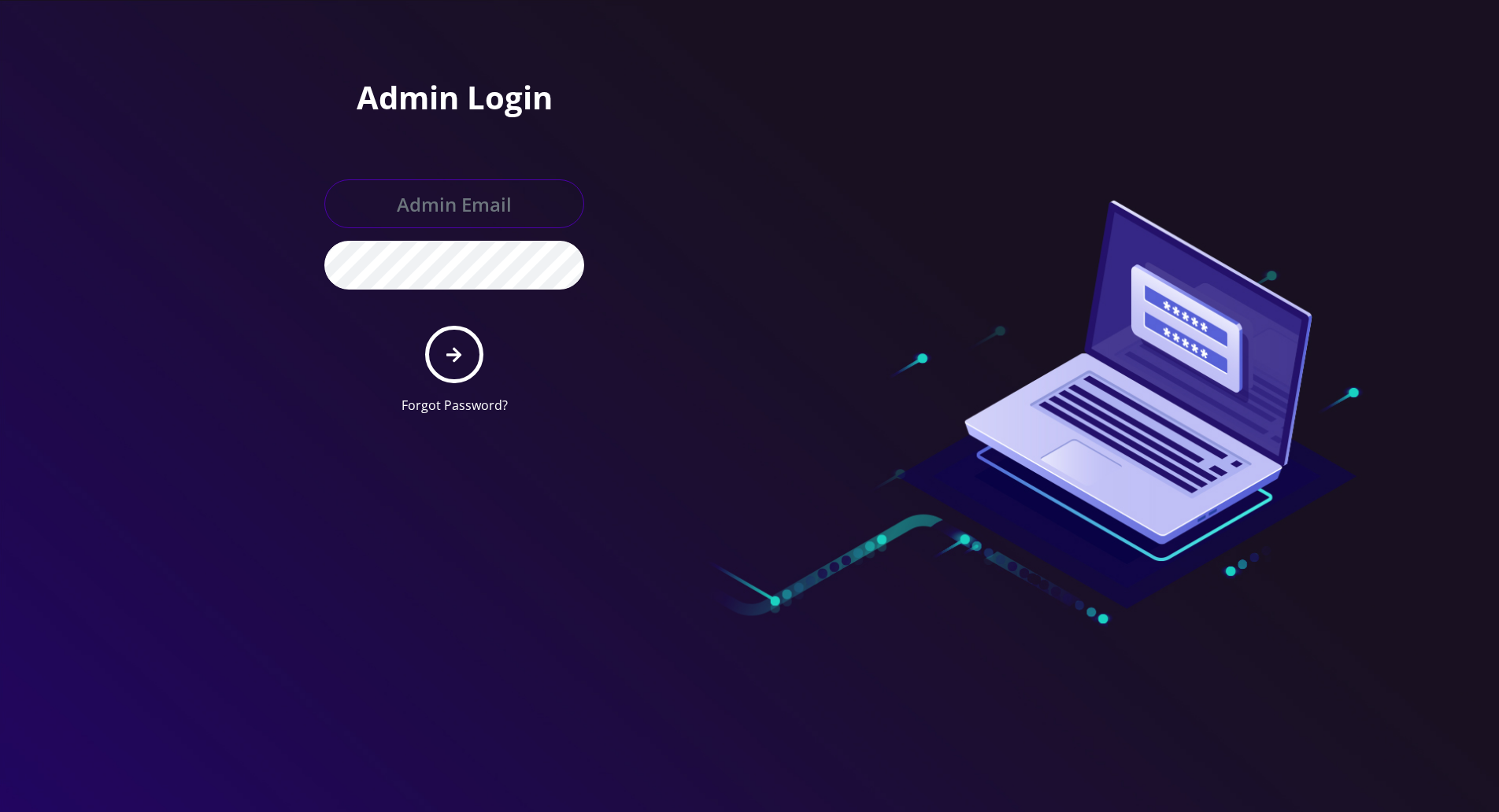
type input "[PERSON_NAME][EMAIL_ADDRESS][DOMAIN_NAME]"
click at [453, 350] on icon "submit" at bounding box center [453, 355] width 15 height 17
type input "tracy@teltik.com"
click at [482, 350] on button "submit" at bounding box center [453, 354] width 57 height 57
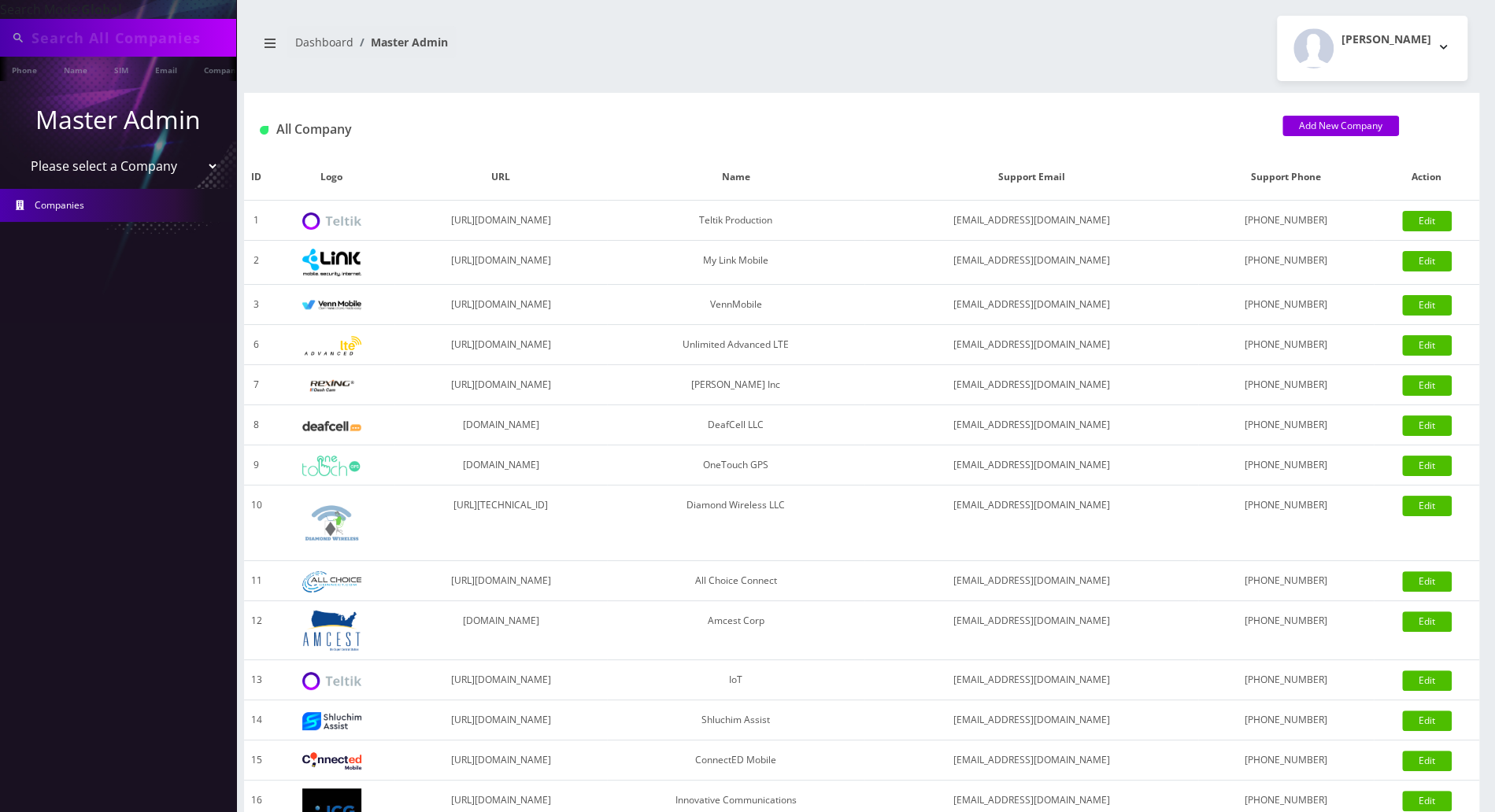
type input "9174886679"
drag, startPoint x: 137, startPoint y: 37, endPoint x: -8, endPoint y: 33, distance: 145.1
click at [0, 33] on html "Search Mode: Global 9174886679 Phone Name SIM Email Company Customer Master Adm…" at bounding box center [747, 540] width 1495 height 1080
click at [116, 34] on input "text" at bounding box center [132, 38] width 201 height 30
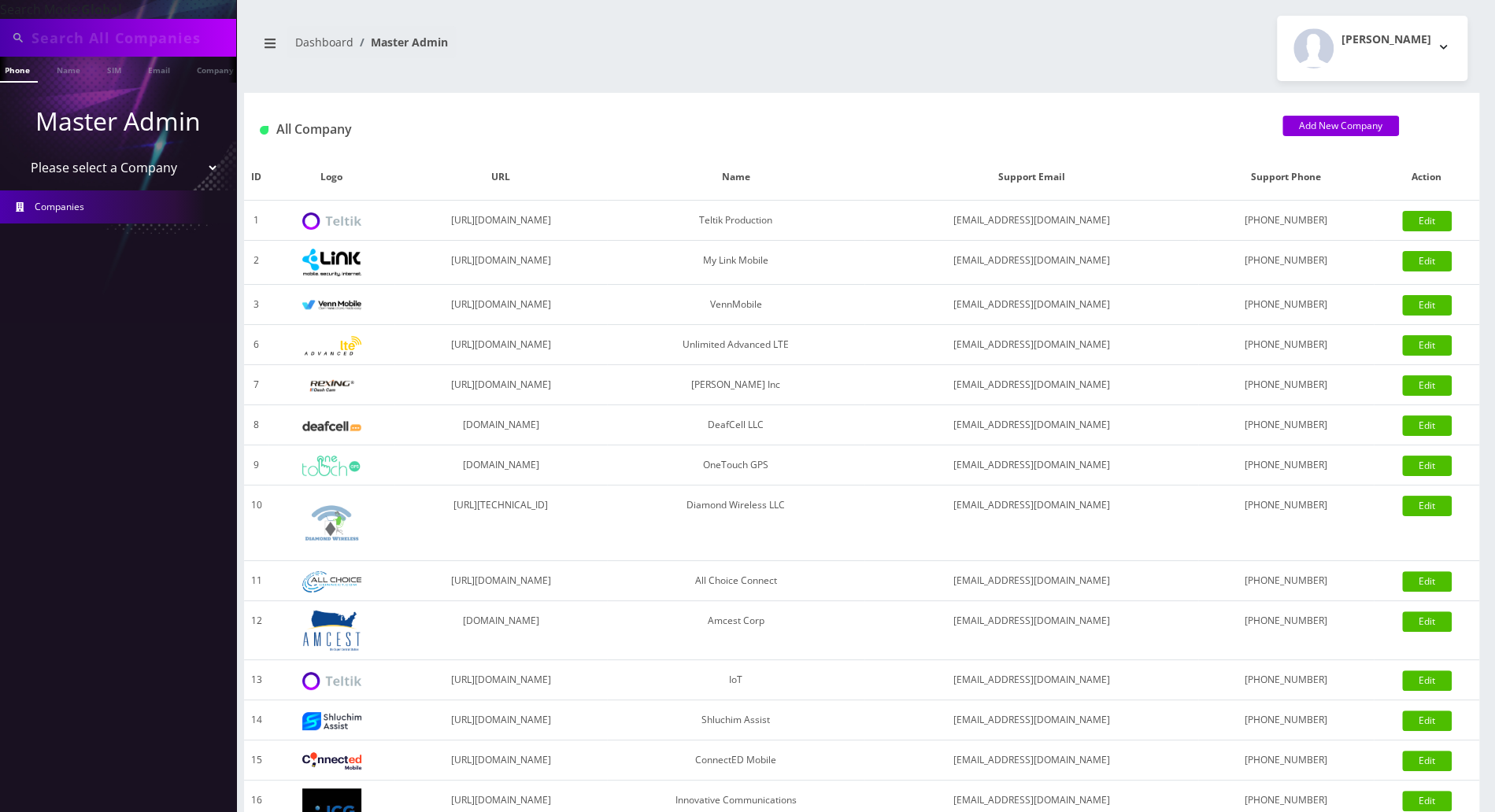
paste input "8483678024"
type input "8483678024"
click at [23, 74] on link "Phone" at bounding box center [17, 69] width 41 height 26
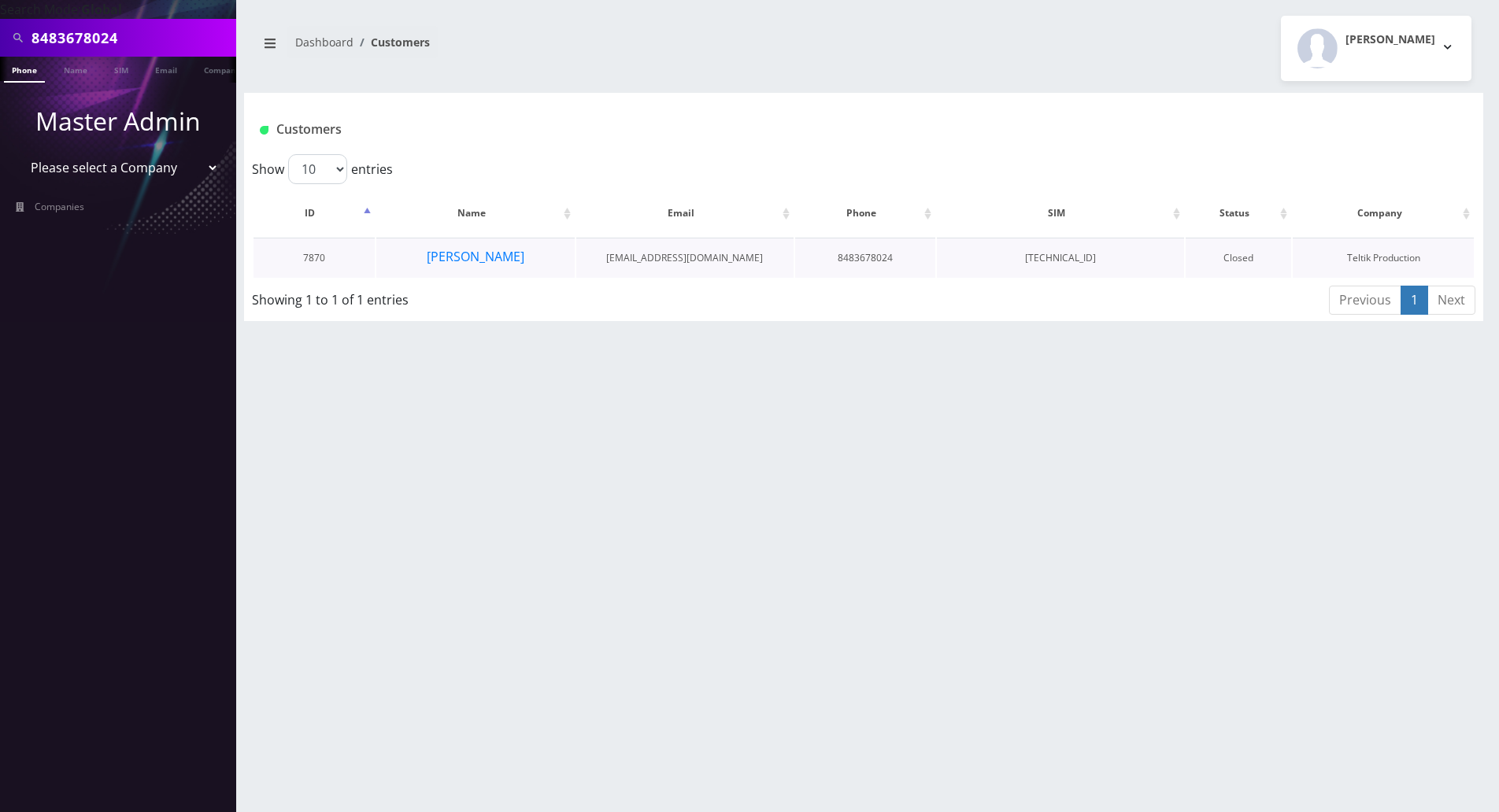
click at [474, 244] on td "[PERSON_NAME]" at bounding box center [475, 257] width 198 height 40
click at [476, 248] on button "Tziporah Karp" at bounding box center [475, 256] width 99 height 21
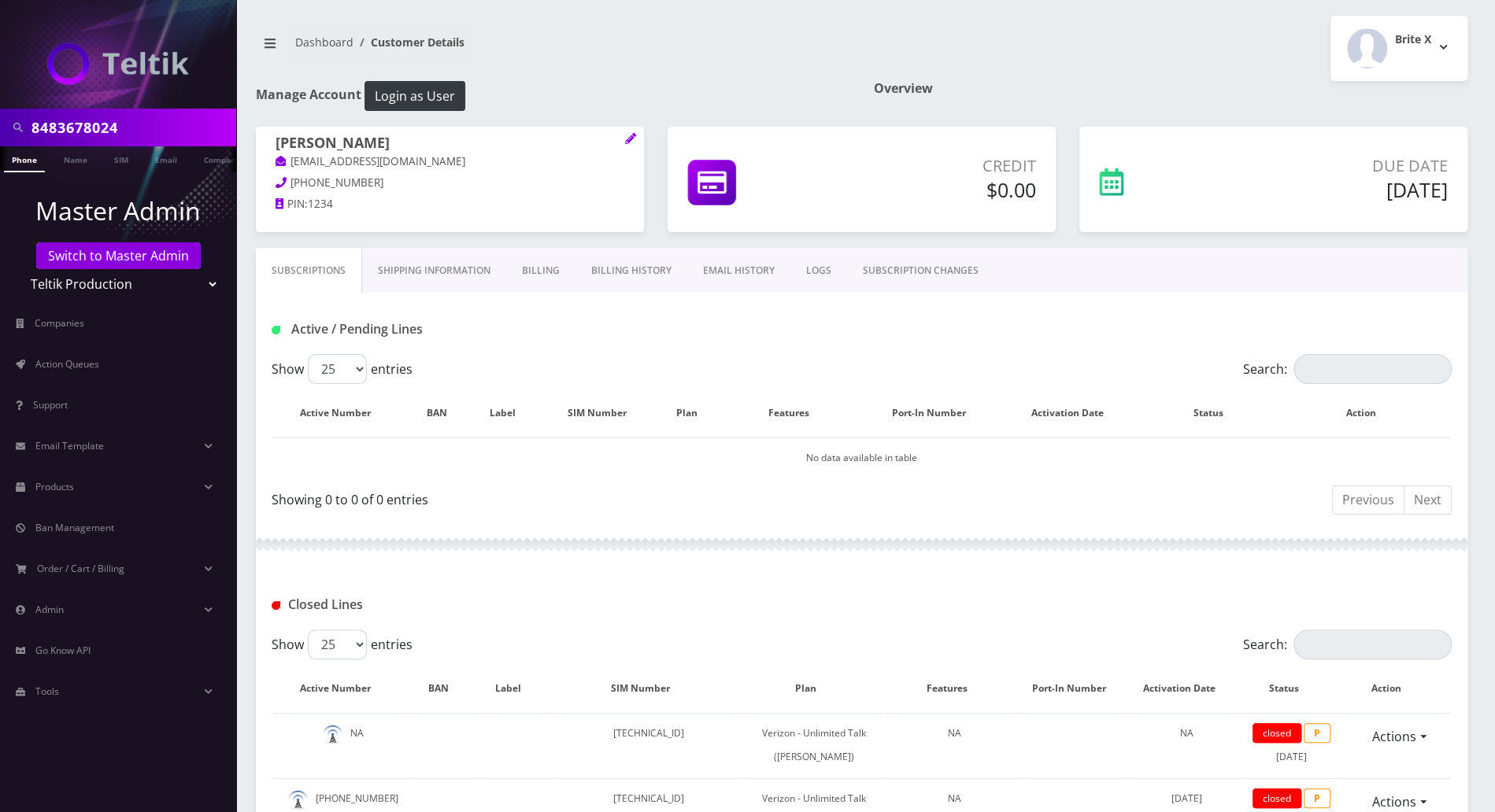
click at [546, 268] on link "Billing" at bounding box center [540, 270] width 69 height 45
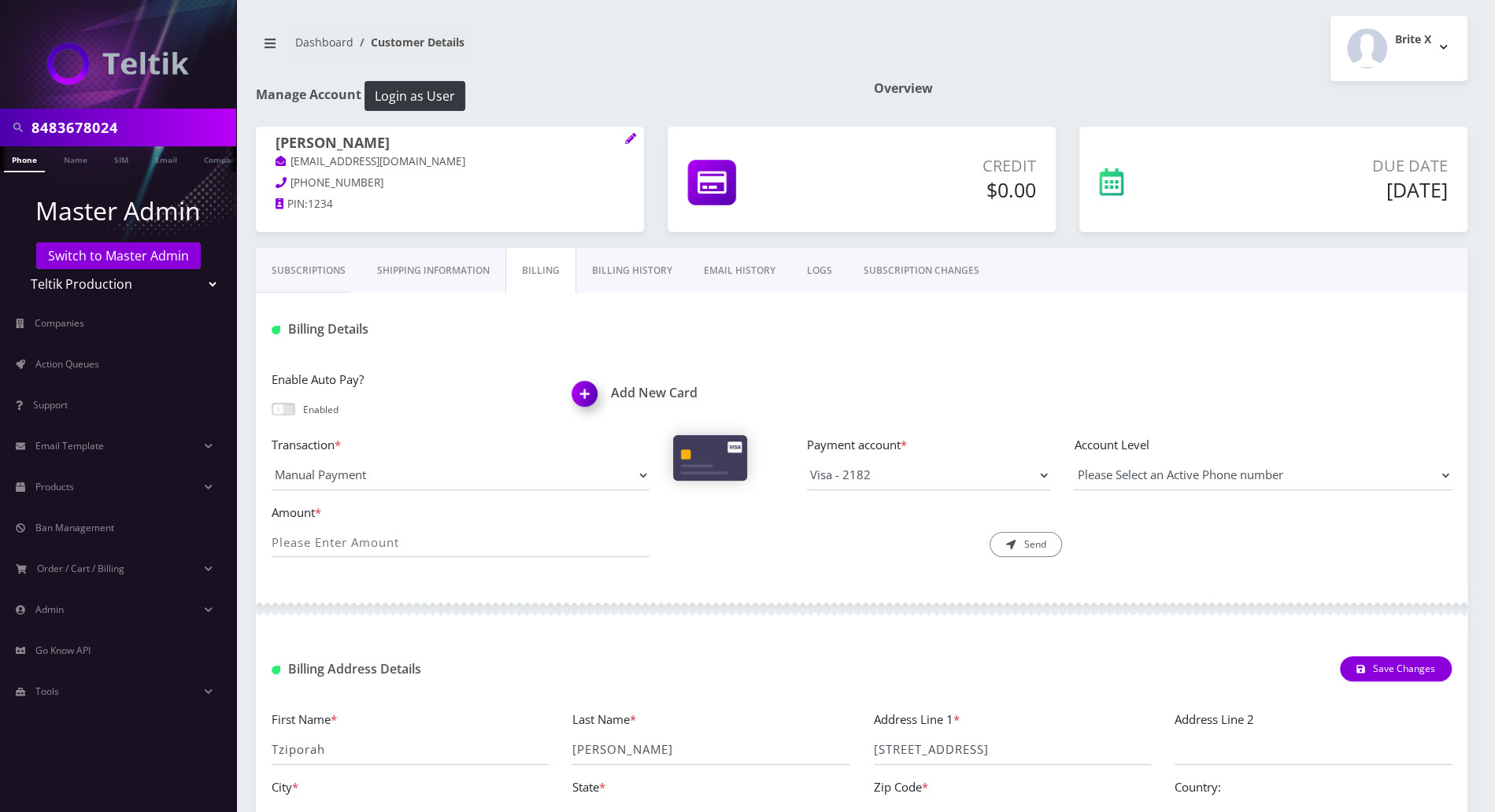
click at [308, 268] on link "Subscriptions" at bounding box center [308, 270] width 105 height 45
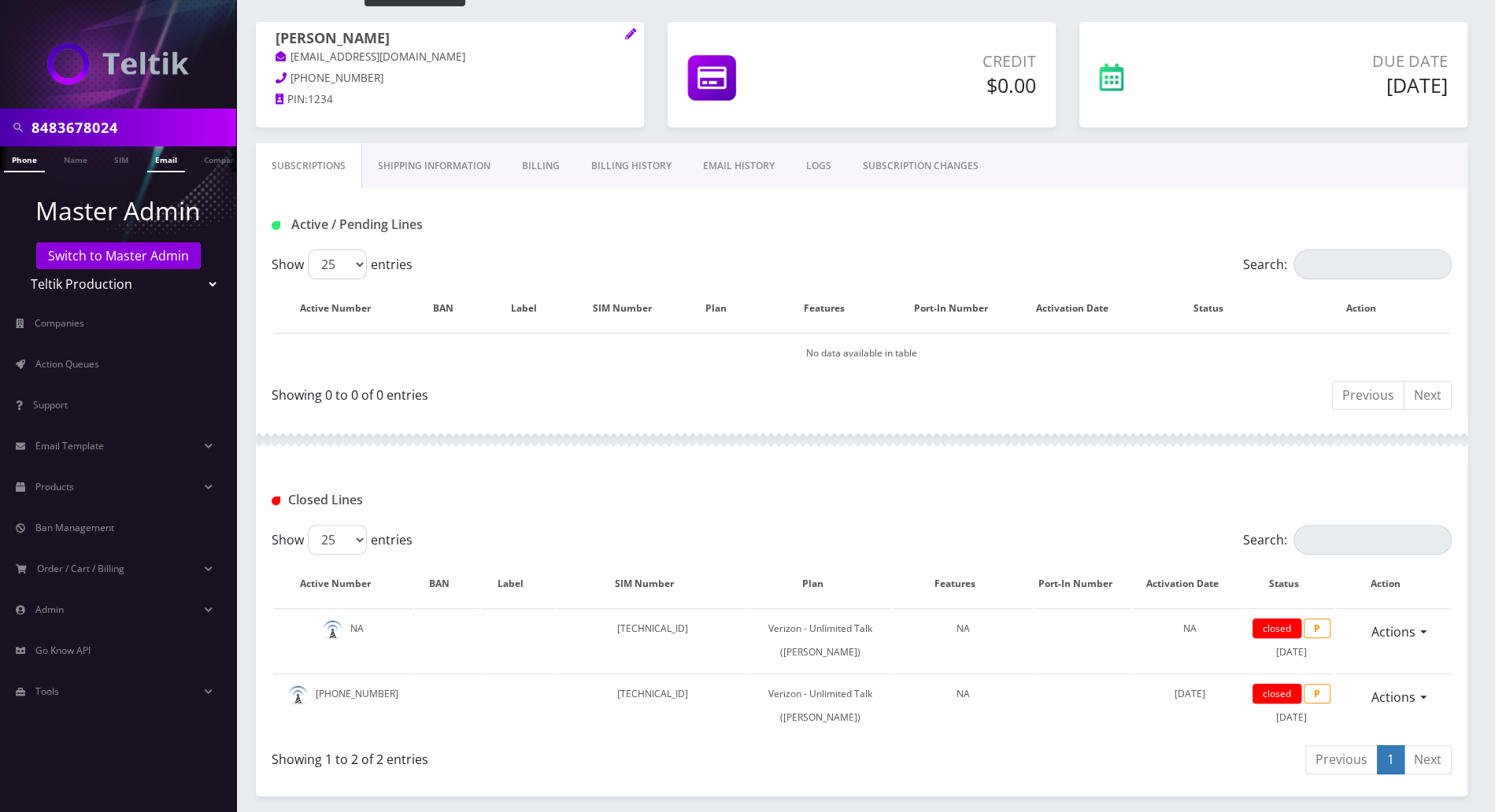
scroll to position [0, 7]
click at [160, 259] on link "Switch to Master Admin" at bounding box center [118, 256] width 164 height 26
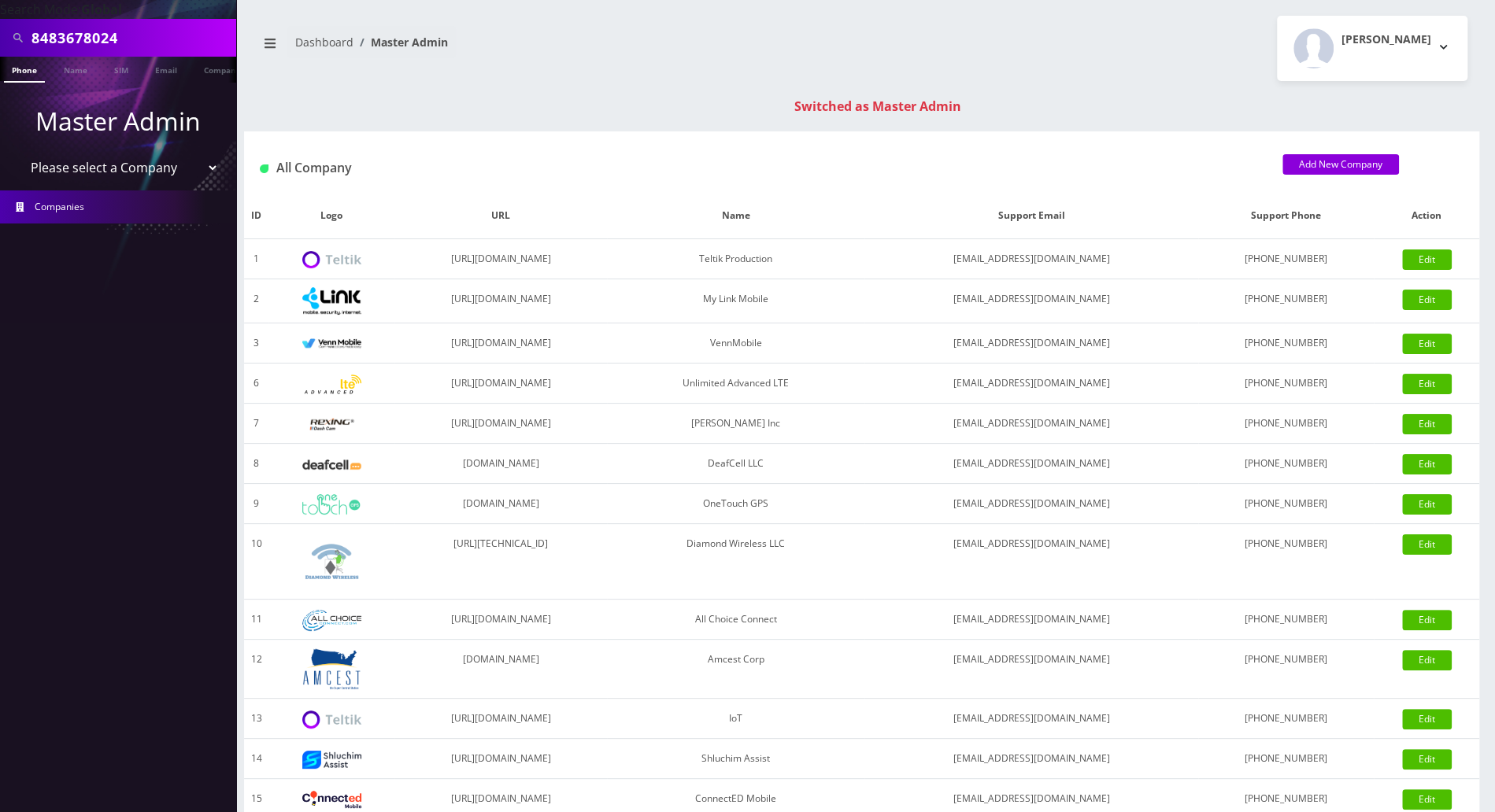
drag, startPoint x: 151, startPoint y: 39, endPoint x: -8, endPoint y: 38, distance: 159.0
click at [0, 38] on html "Search Mode: Global 8483678024 Phone Name SIM Email Company Customer Master Adm…" at bounding box center [747, 559] width 1495 height 1119
paste input "3024873932"
type input "3024873932"
click at [26, 71] on link "Phone" at bounding box center [25, 69] width 41 height 26
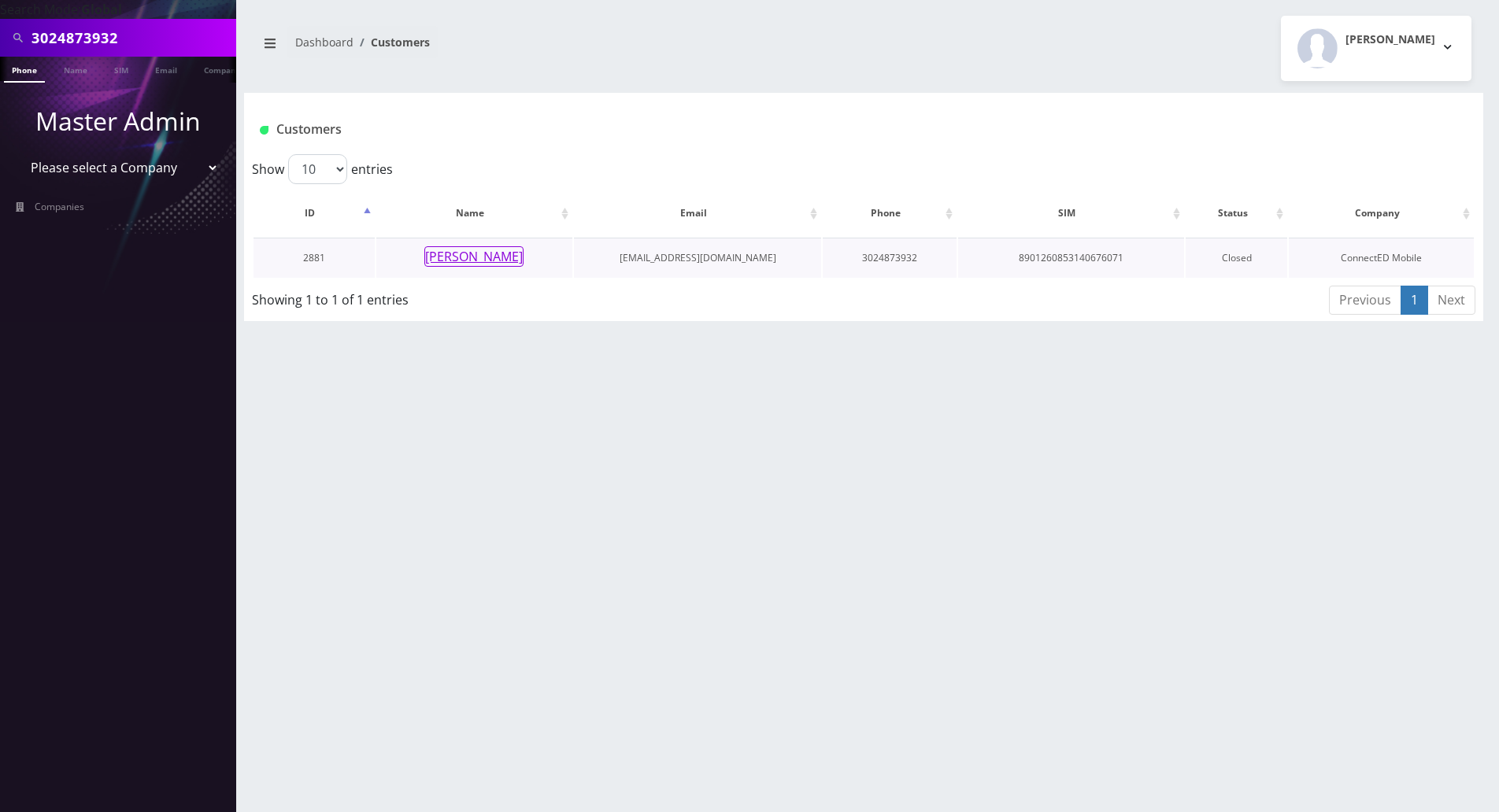
click at [475, 263] on button "[PERSON_NAME]" at bounding box center [474, 256] width 99 height 21
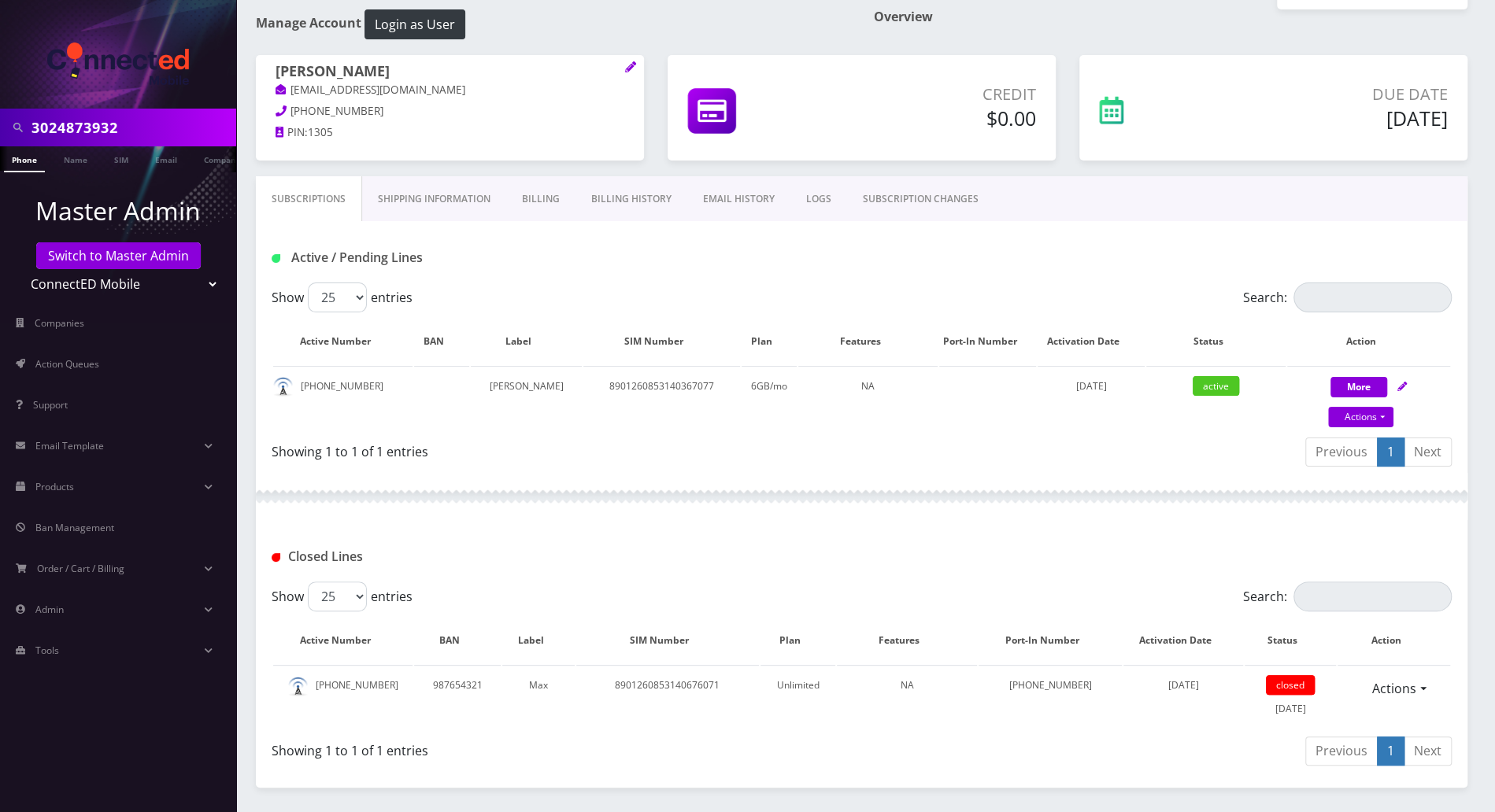
scroll to position [104, 0]
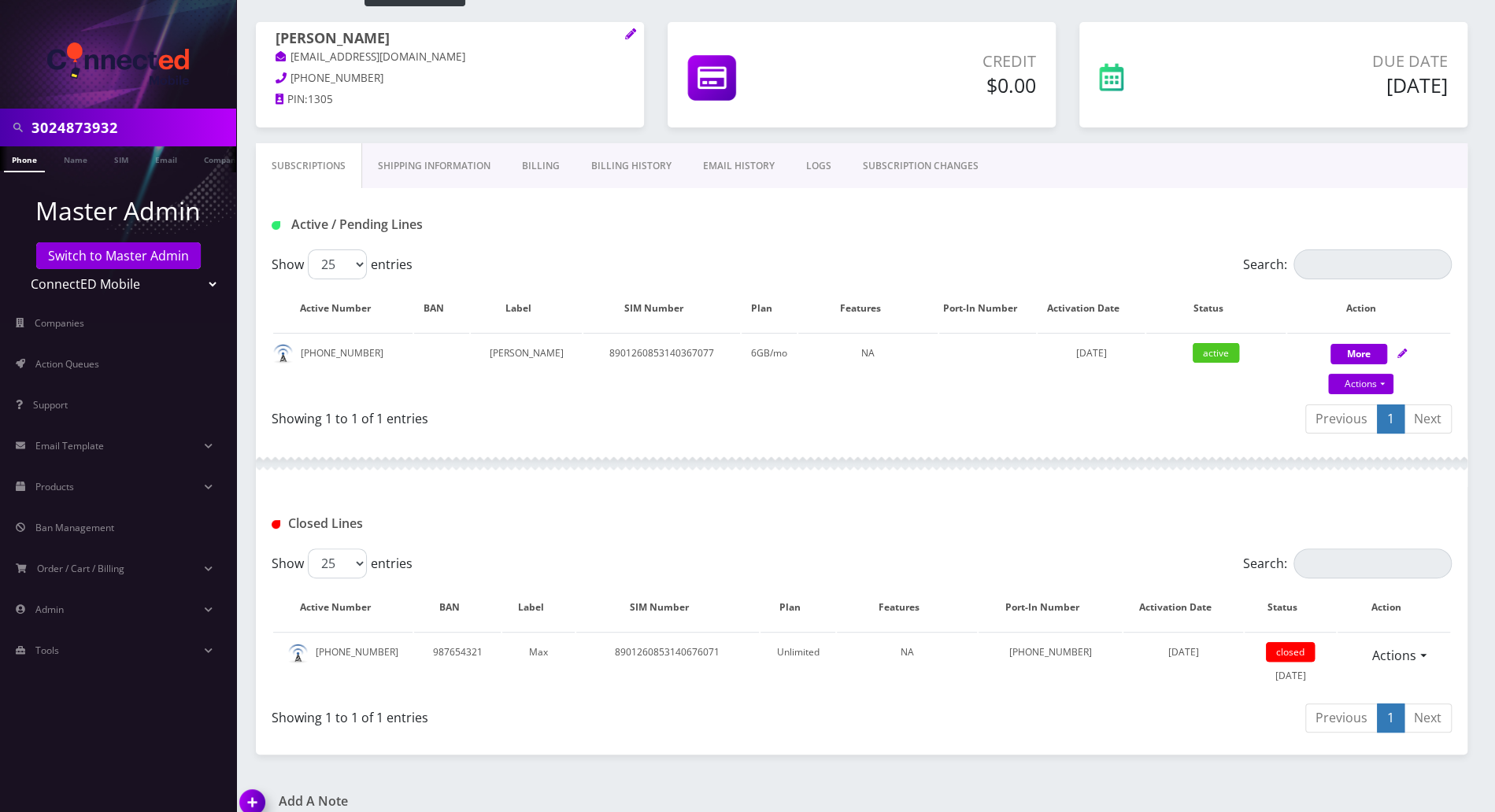
click at [1164, 453] on div at bounding box center [861, 463] width 1211 height 47
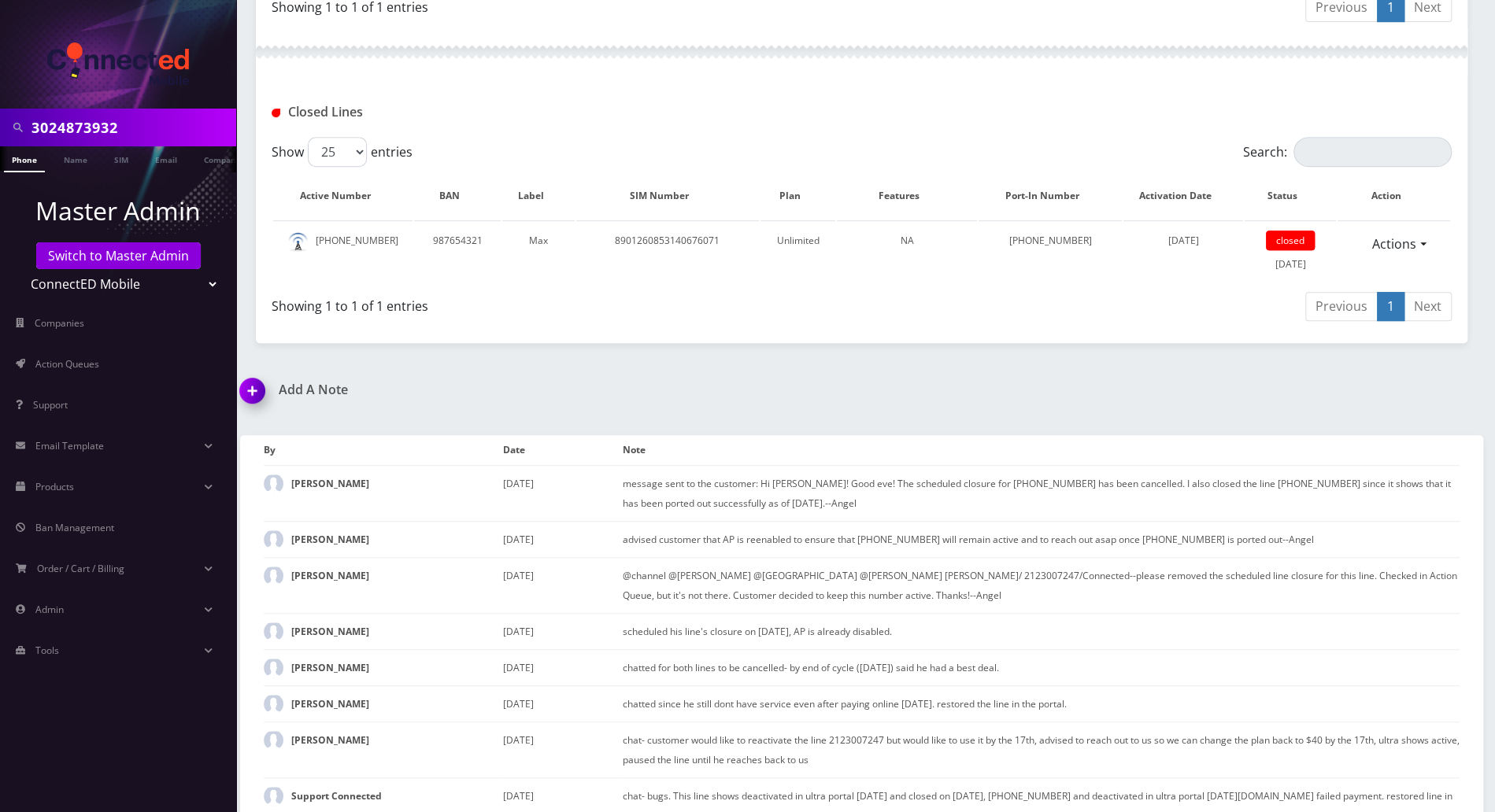
scroll to position [548, 0]
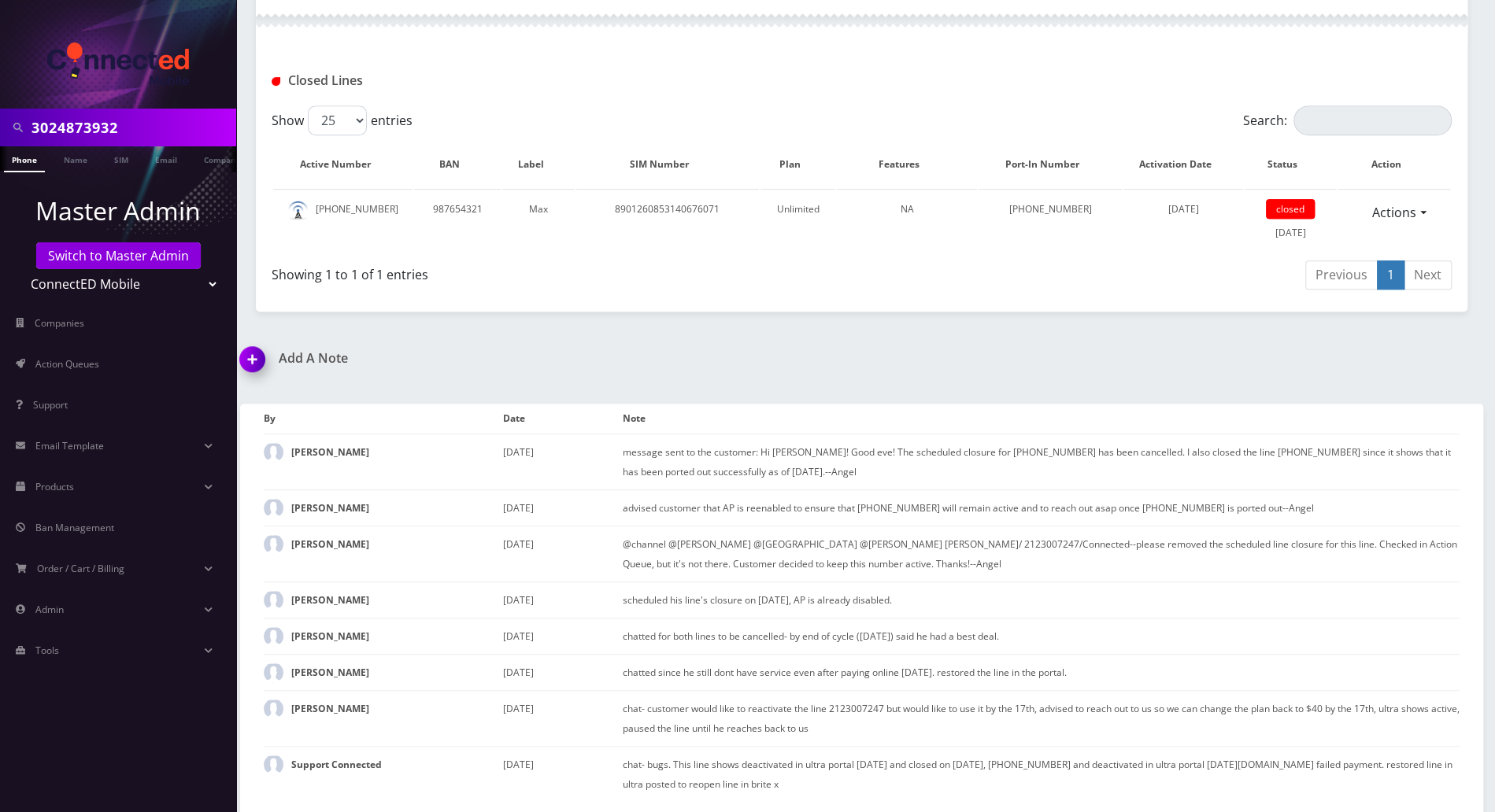
click at [250, 362] on img at bounding box center [256, 365] width 46 height 46
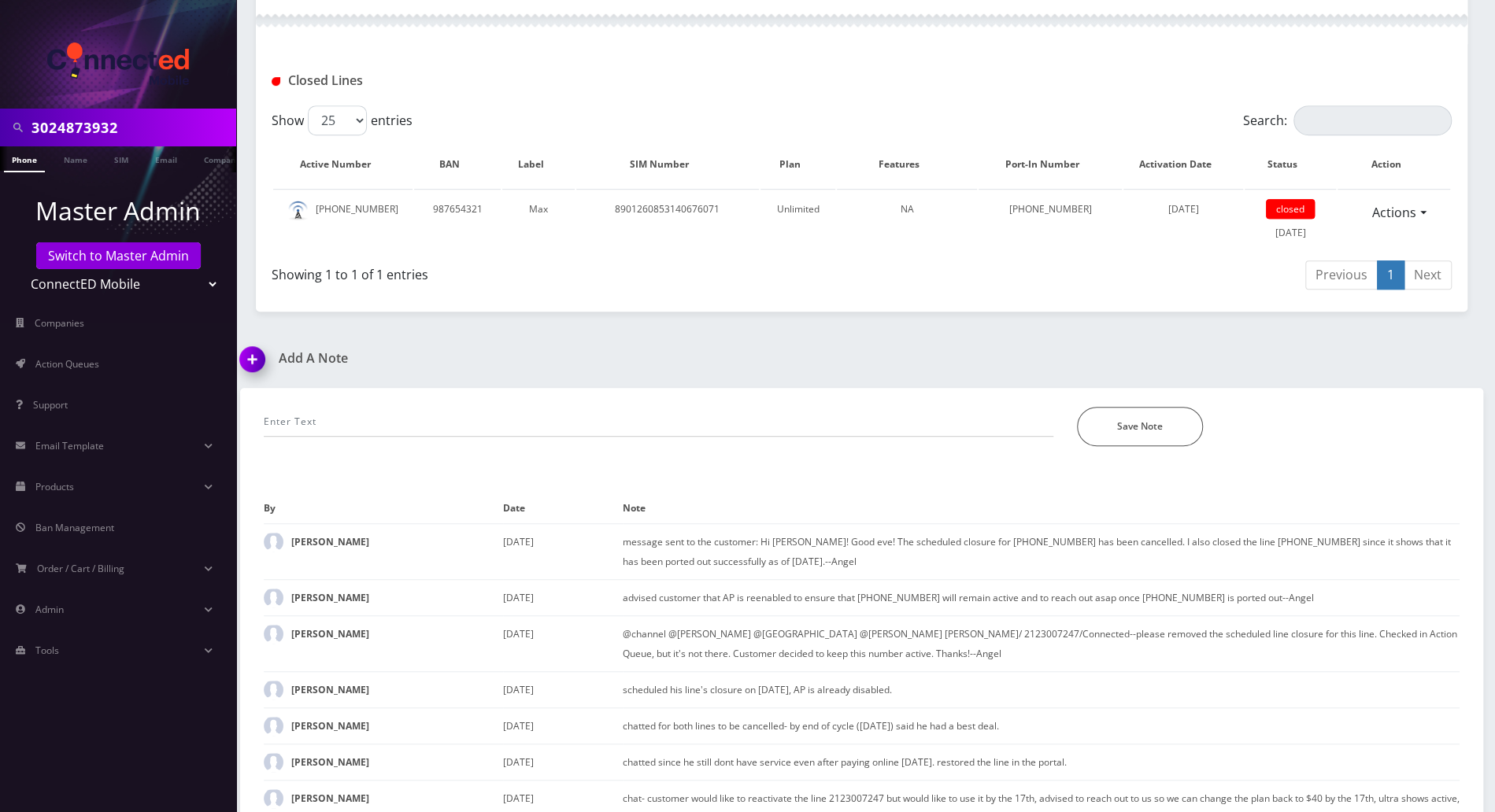
scroll to position [637, 0]
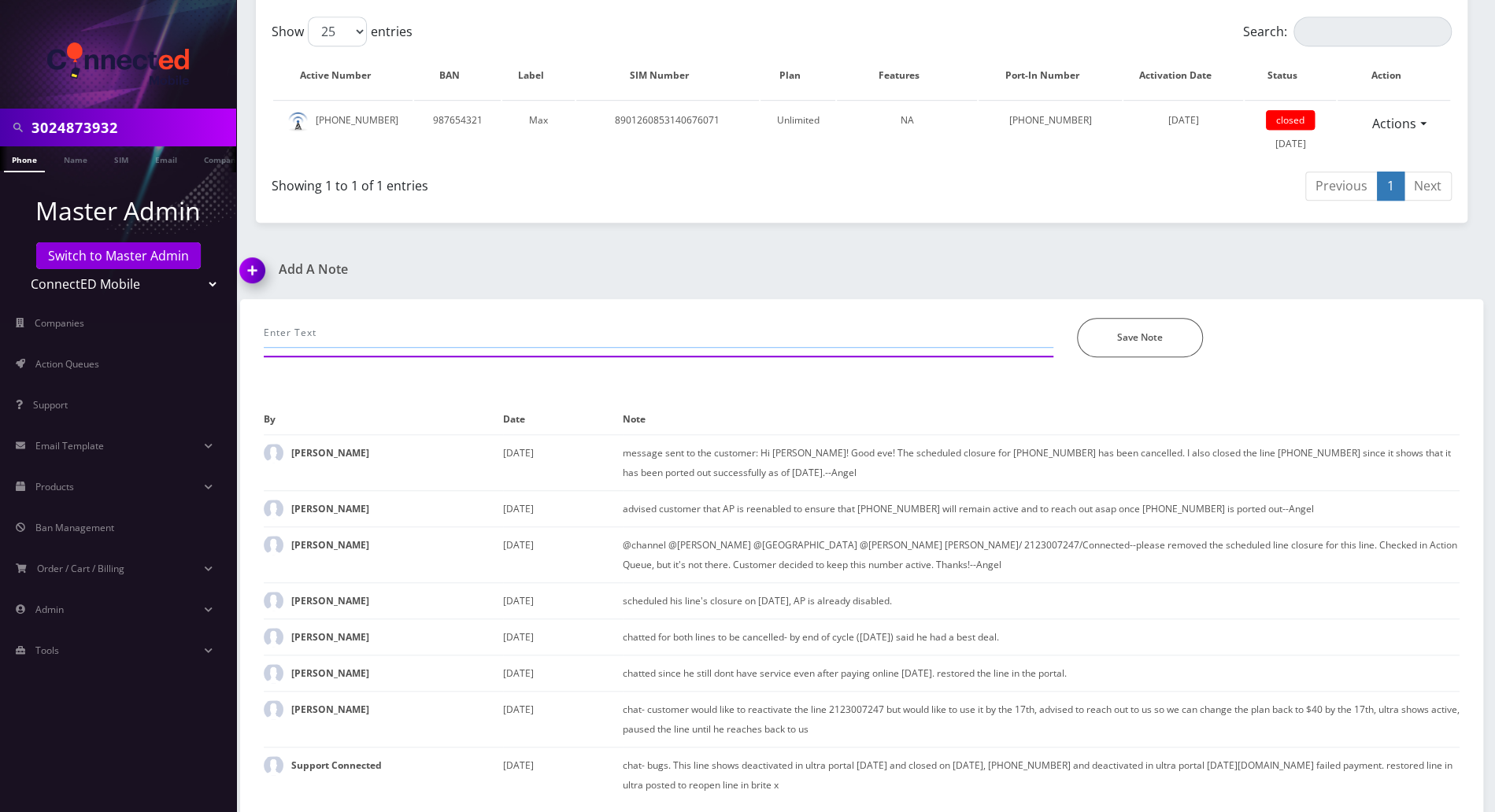
click at [358, 337] on input "text" at bounding box center [658, 332] width 790 height 30
paste input "Aug 31, 2025 8:37 am EDT - Deactivated due to port out request for 890126085314…"
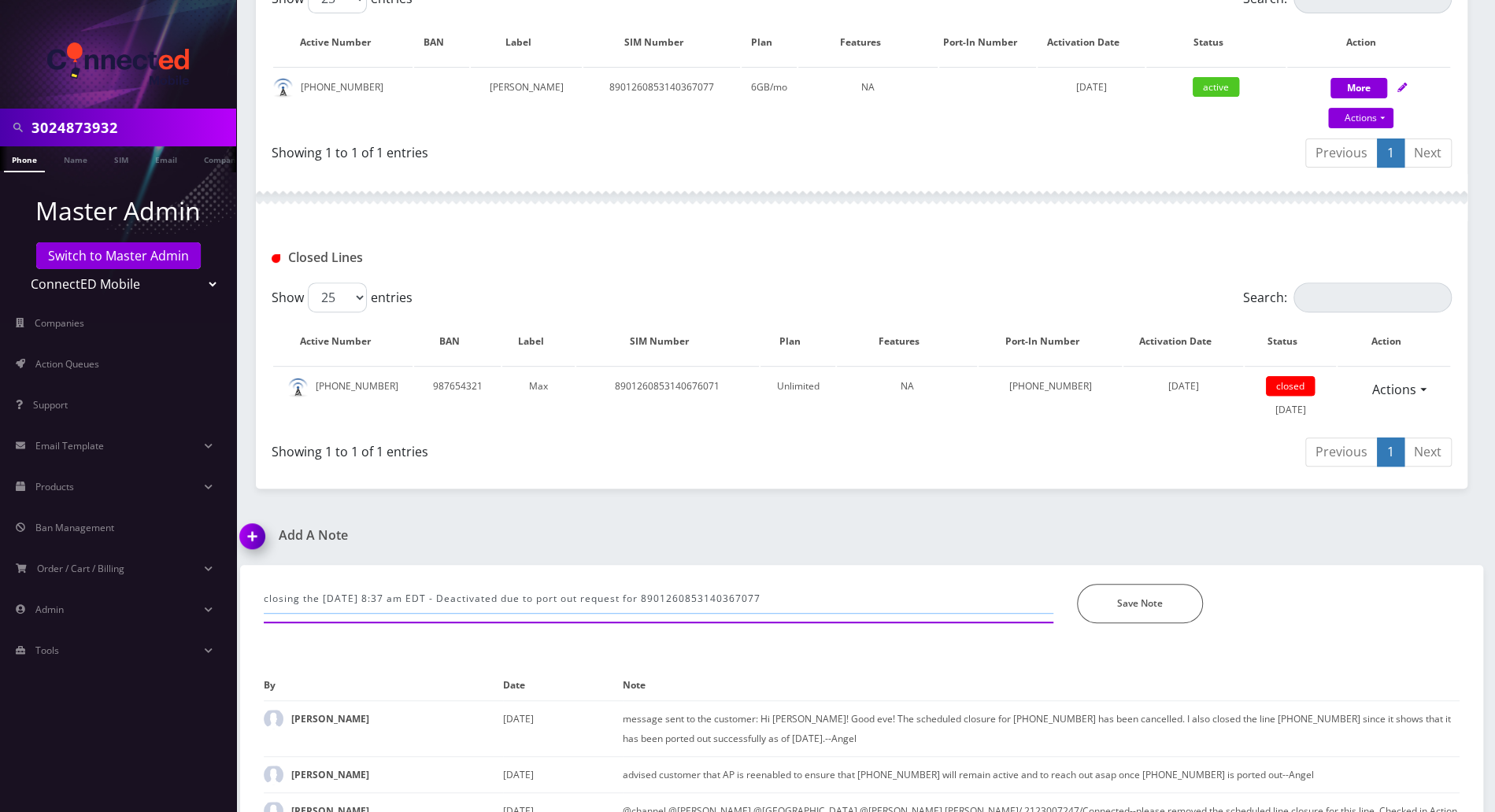
scroll to position [322, 0]
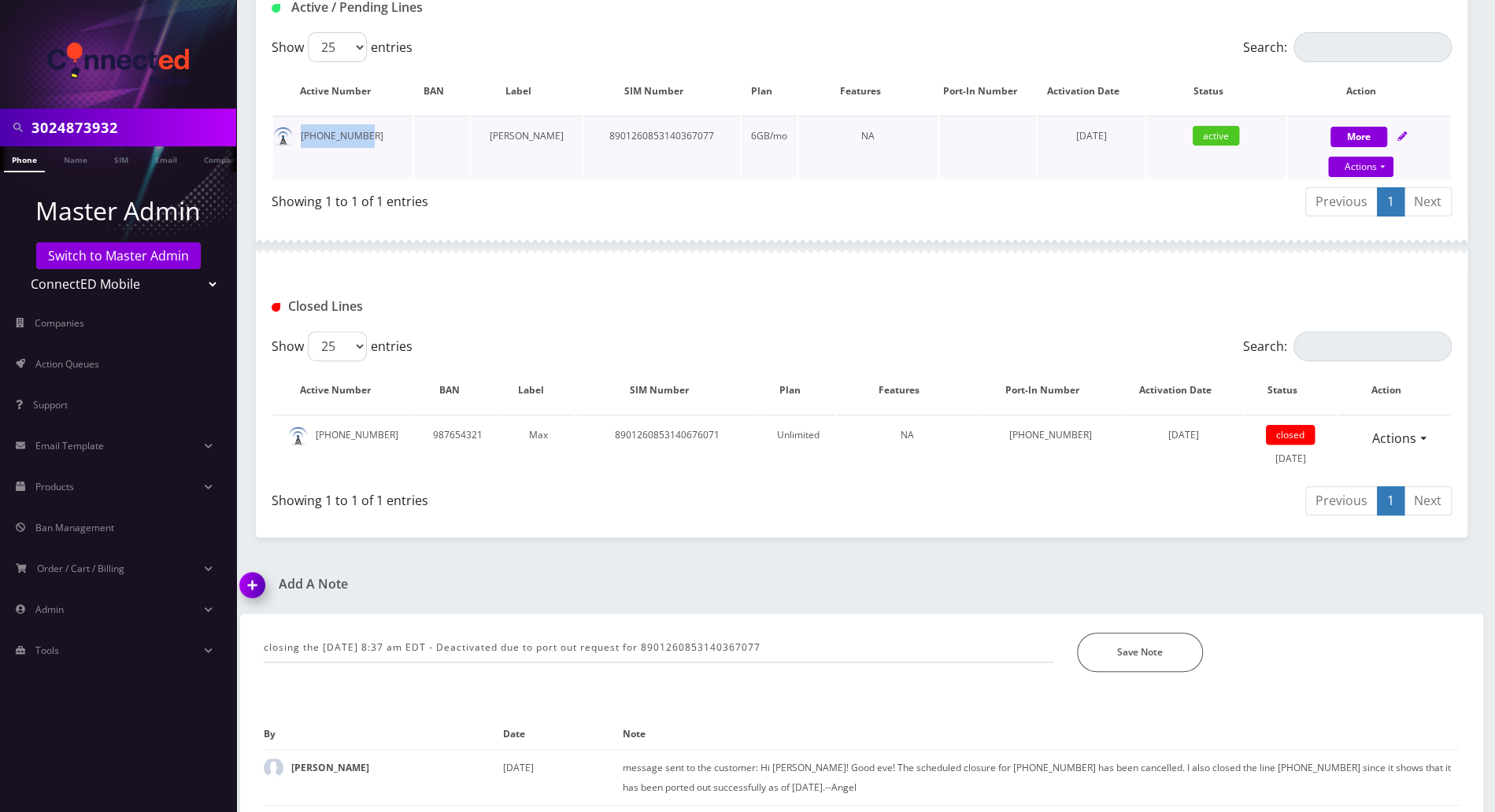
drag, startPoint x: 362, startPoint y: 136, endPoint x: 290, endPoint y: 135, distance: 72.0
click at [290, 135] on td "[PHONE_NUMBER]" at bounding box center [343, 147] width 139 height 64
copy td "[PHONE_NUMBER]"
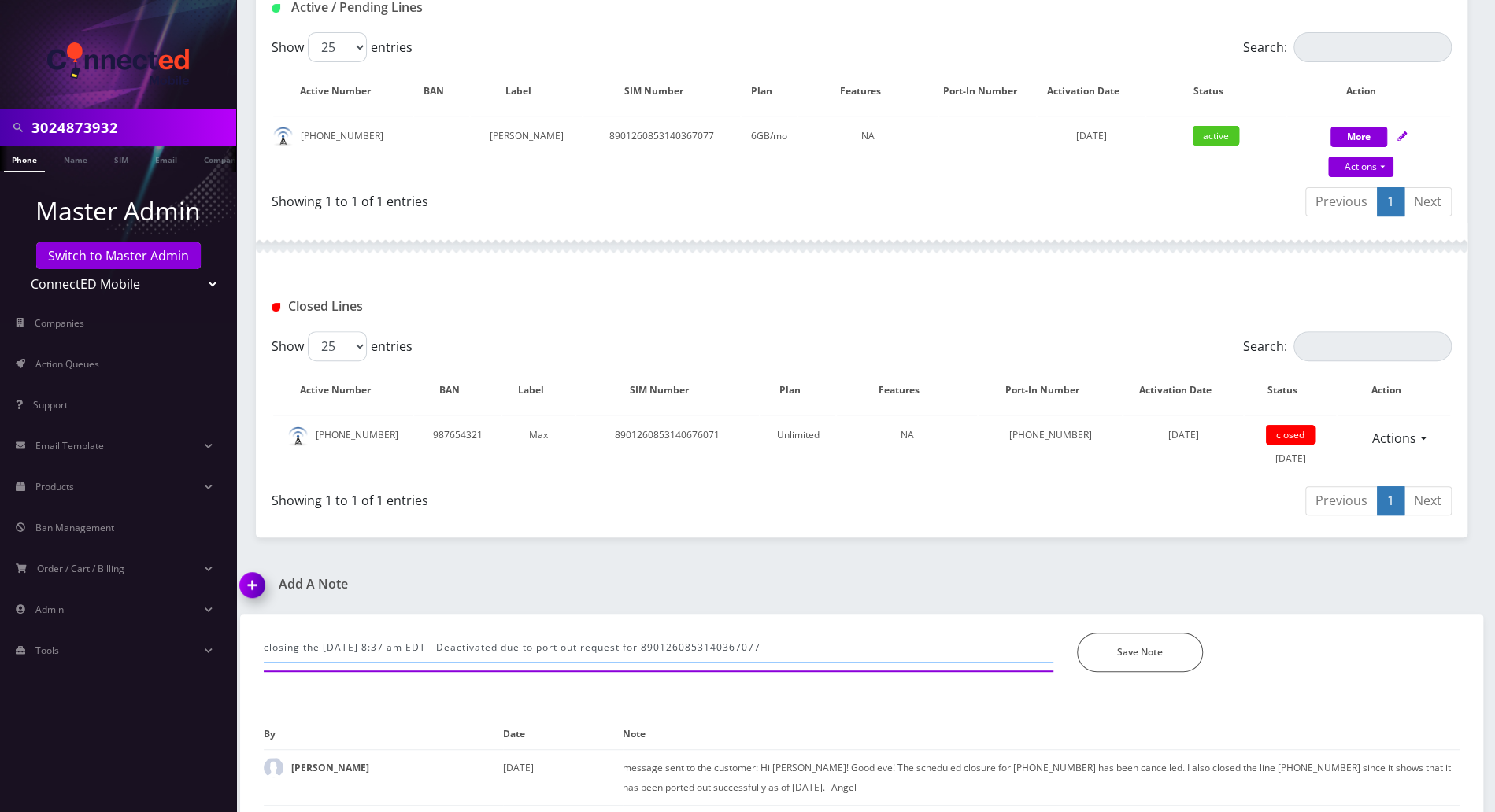
click at [321, 645] on input "closing the Aug 31, 2025 8:37 am EDT - Deactivated due to port out request for …" at bounding box center [658, 647] width 790 height 30
paste input "[PHONE_NUMBER]"
click at [968, 656] on input "closing the 212-300-7247 line now since when I check Ultra portal: Aug 31, 2025…" at bounding box center [658, 647] width 790 height 30
type input "closing the [PHONE_NUMBER] line now since when I check Ultra portal: [DATE] 8:3…"
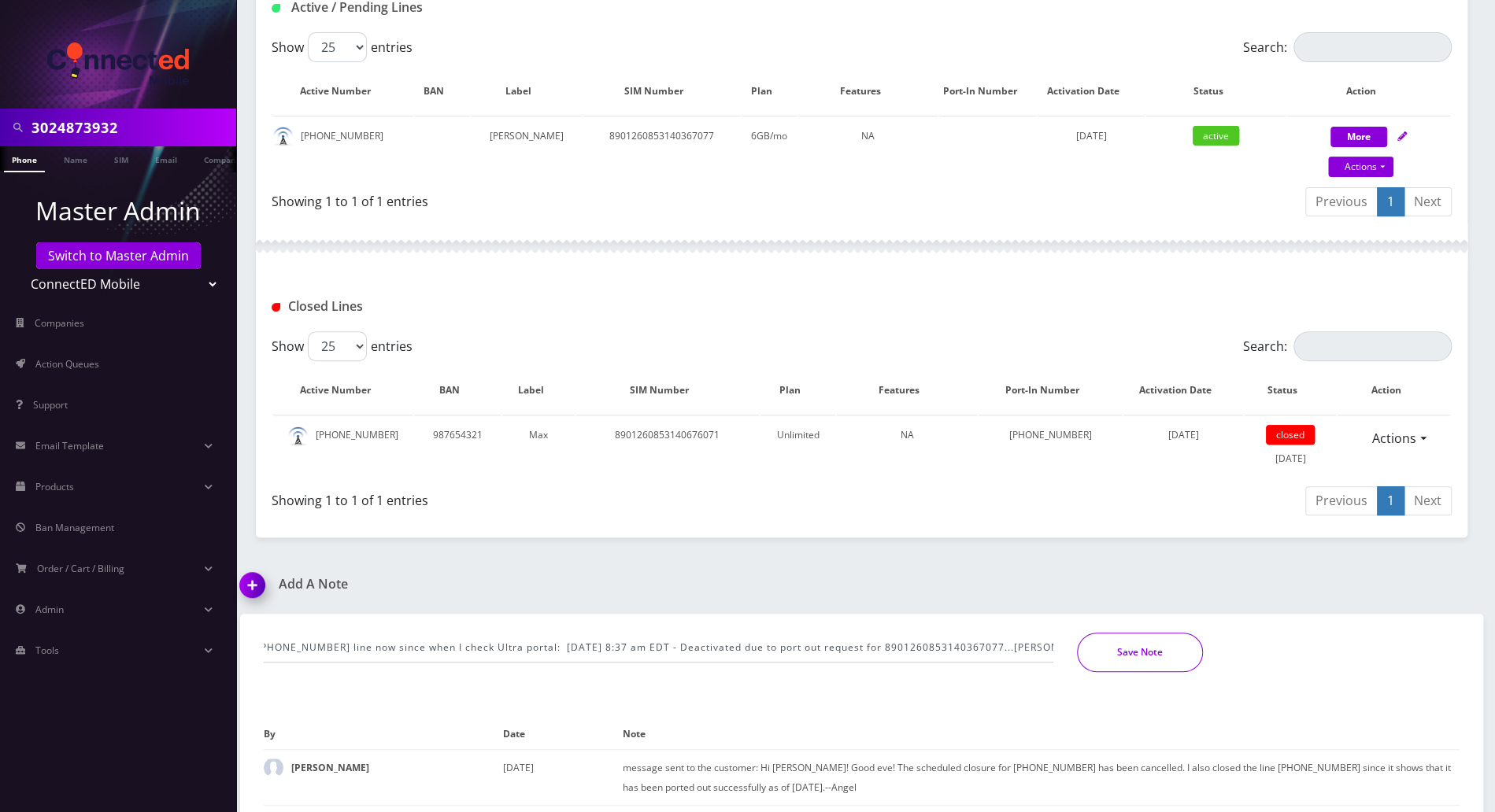
scroll to position [0, 0]
click at [1168, 643] on button "Save Note" at bounding box center [1139, 652] width 126 height 39
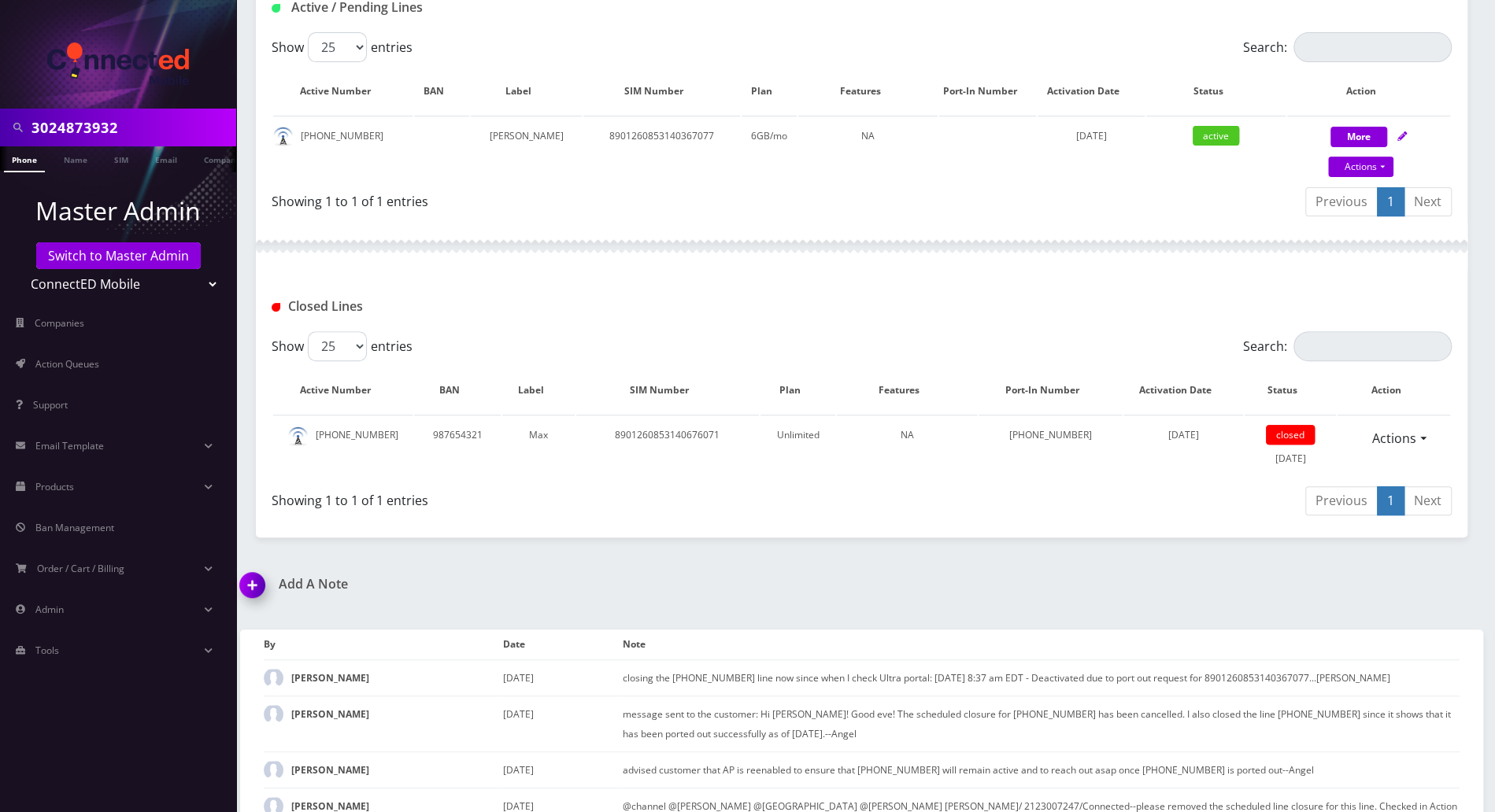
click at [1045, 565] on div "3024873932 Phone Name SIM Email Company Customer Dashboard Customer Details And…" at bounding box center [862, 377] width 1267 height 1398
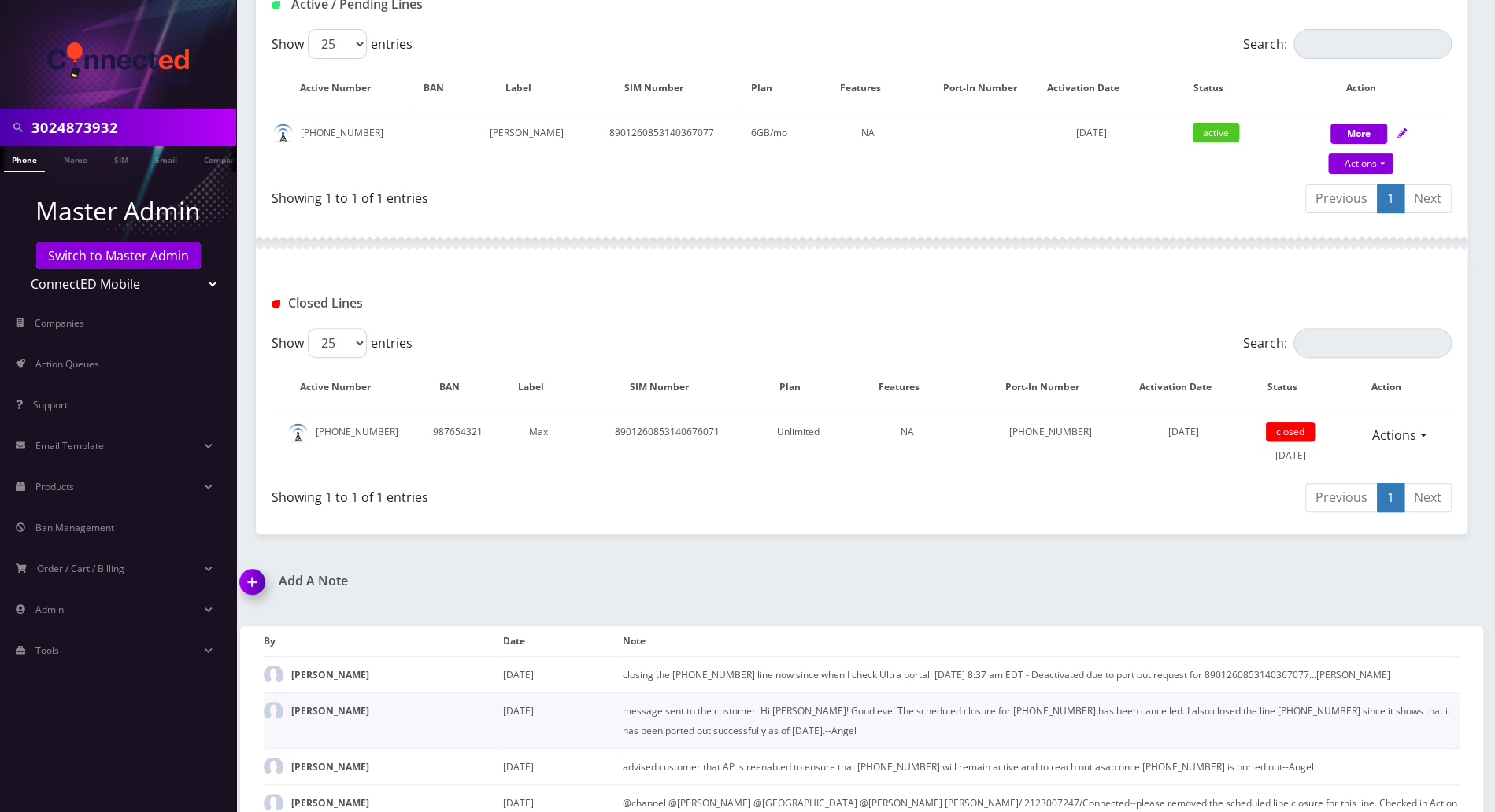
scroll to position [113, 0]
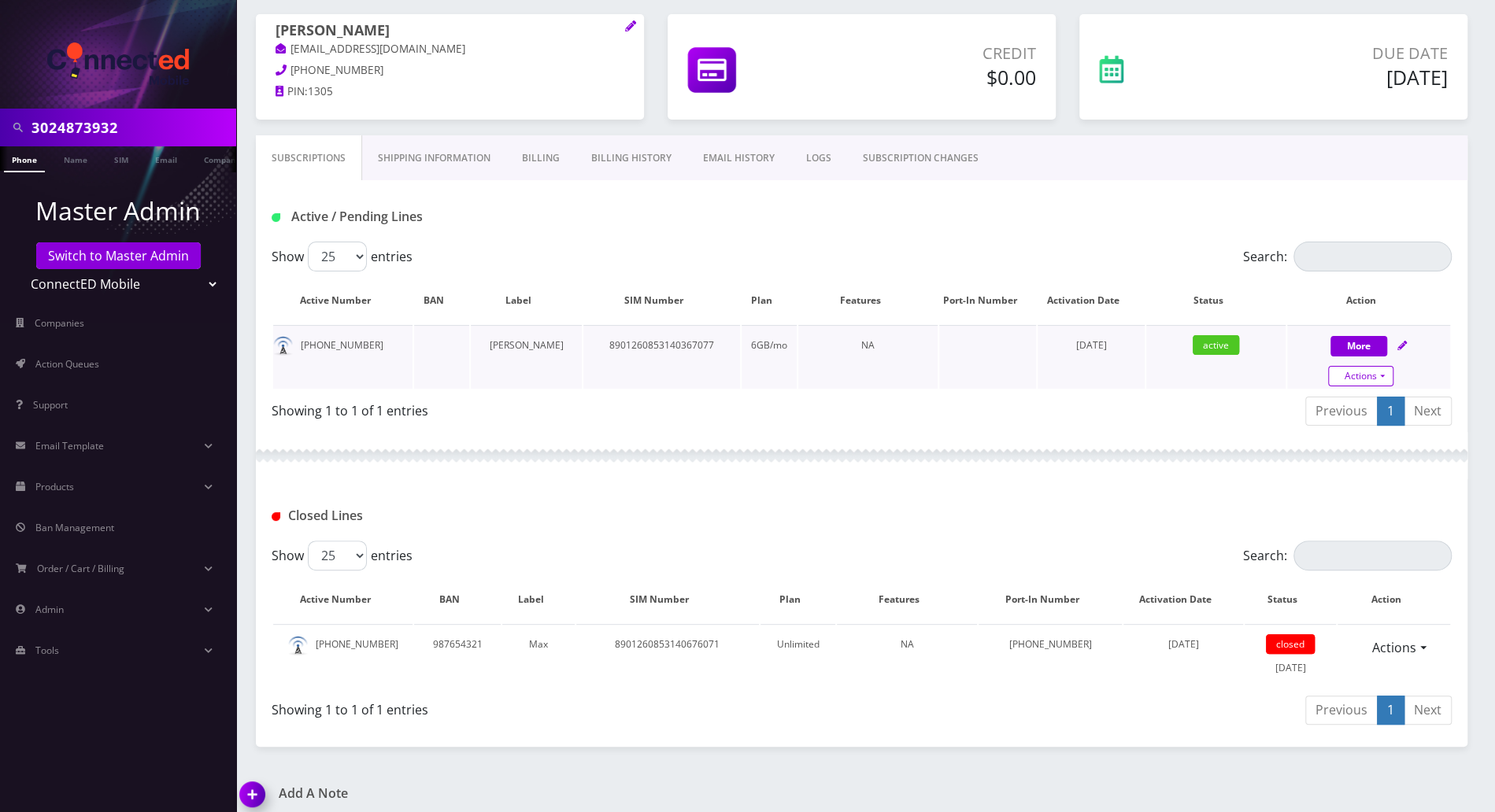
click at [1381, 374] on link "Actions" at bounding box center [1361, 376] width 65 height 21
select select "3-in-1 SIM Kit"
select select "117"
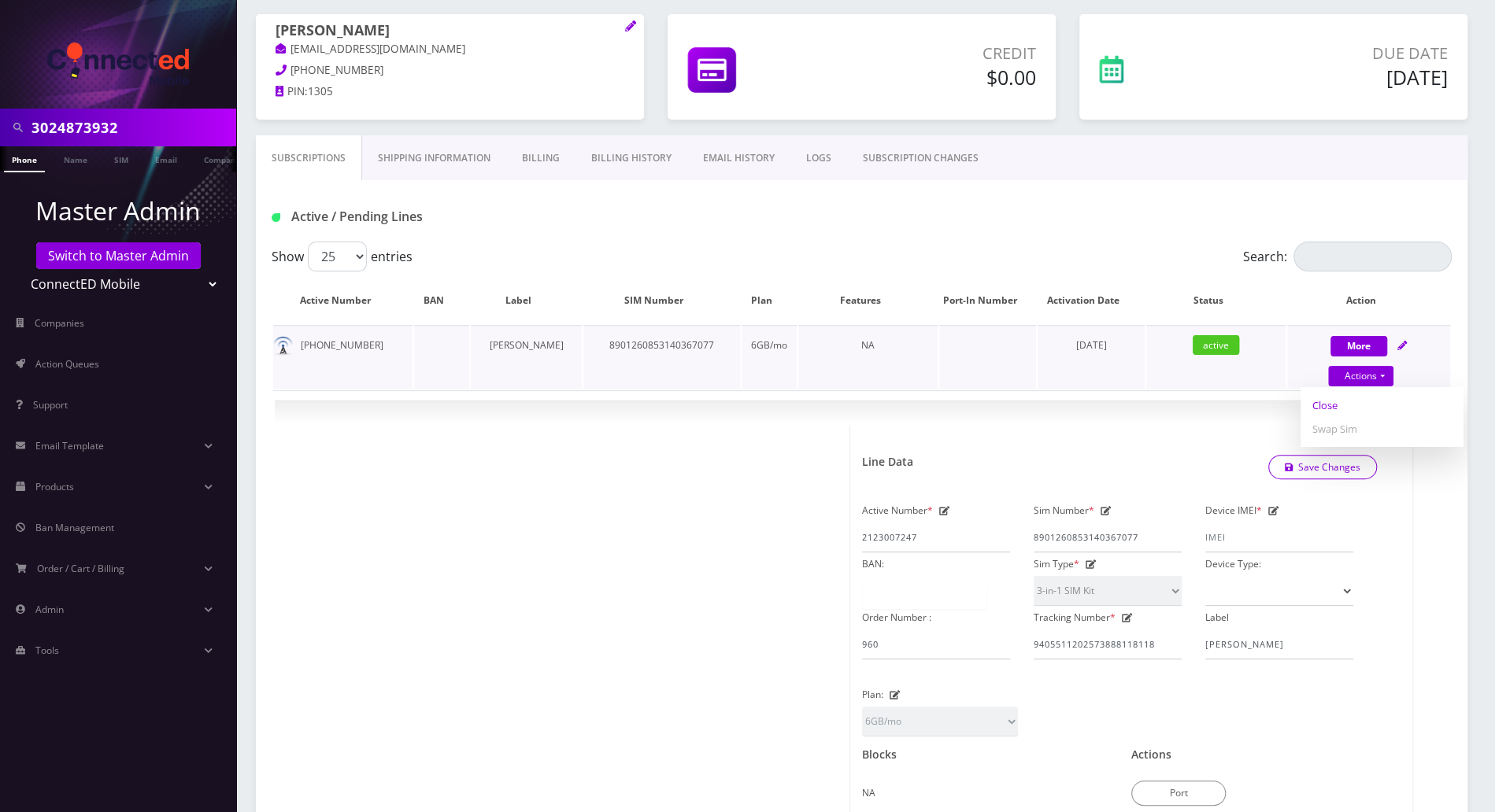
click at [1333, 406] on link "Close" at bounding box center [1381, 405] width 163 height 24
type input "08/31/2025"
select select "3-in-1 SIM Kit"
select select "117"
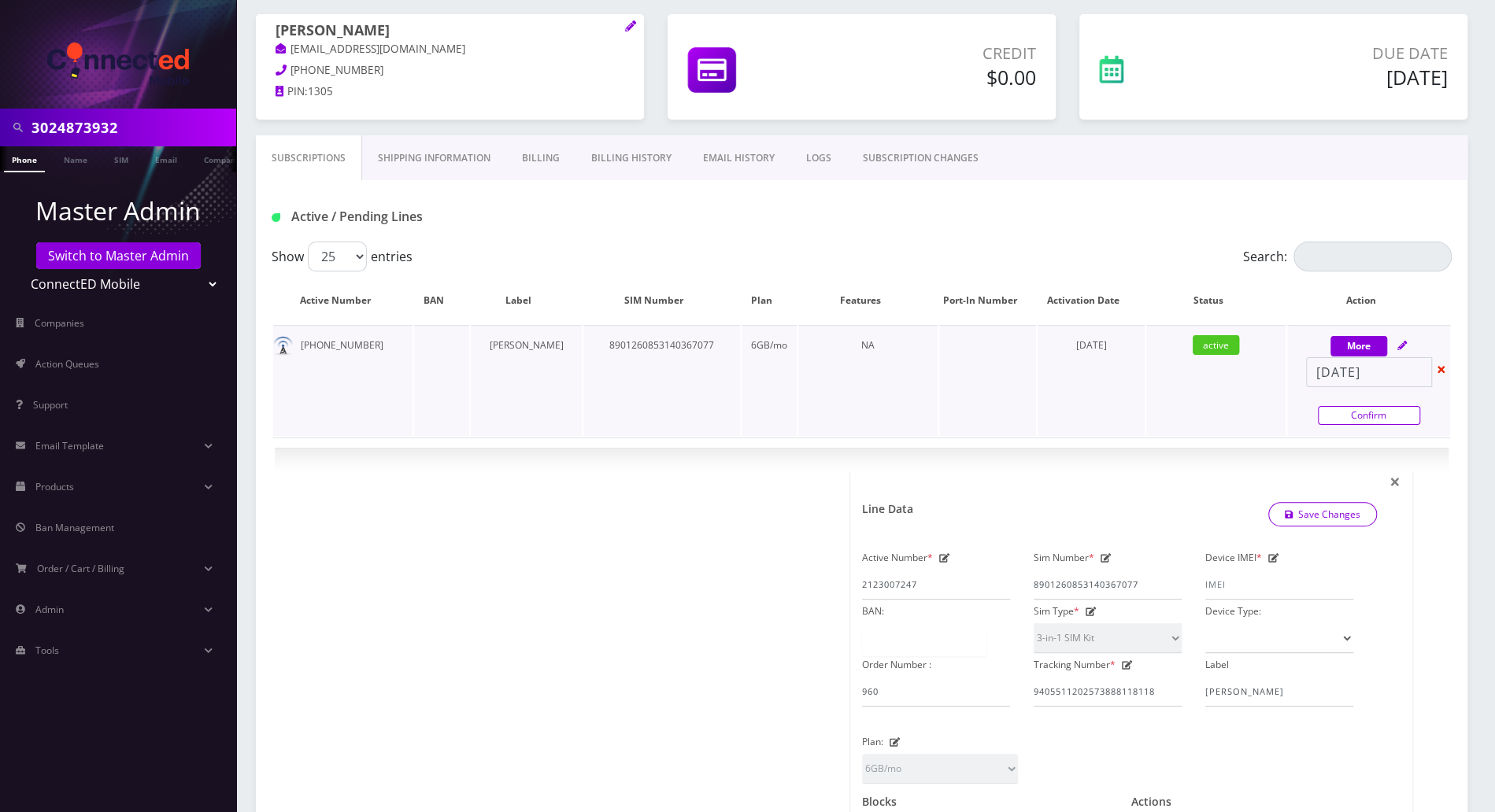
click at [1335, 418] on link "Confirm" at bounding box center [1369, 415] width 103 height 19
select select "3-in-1 SIM Kit"
select select "117"
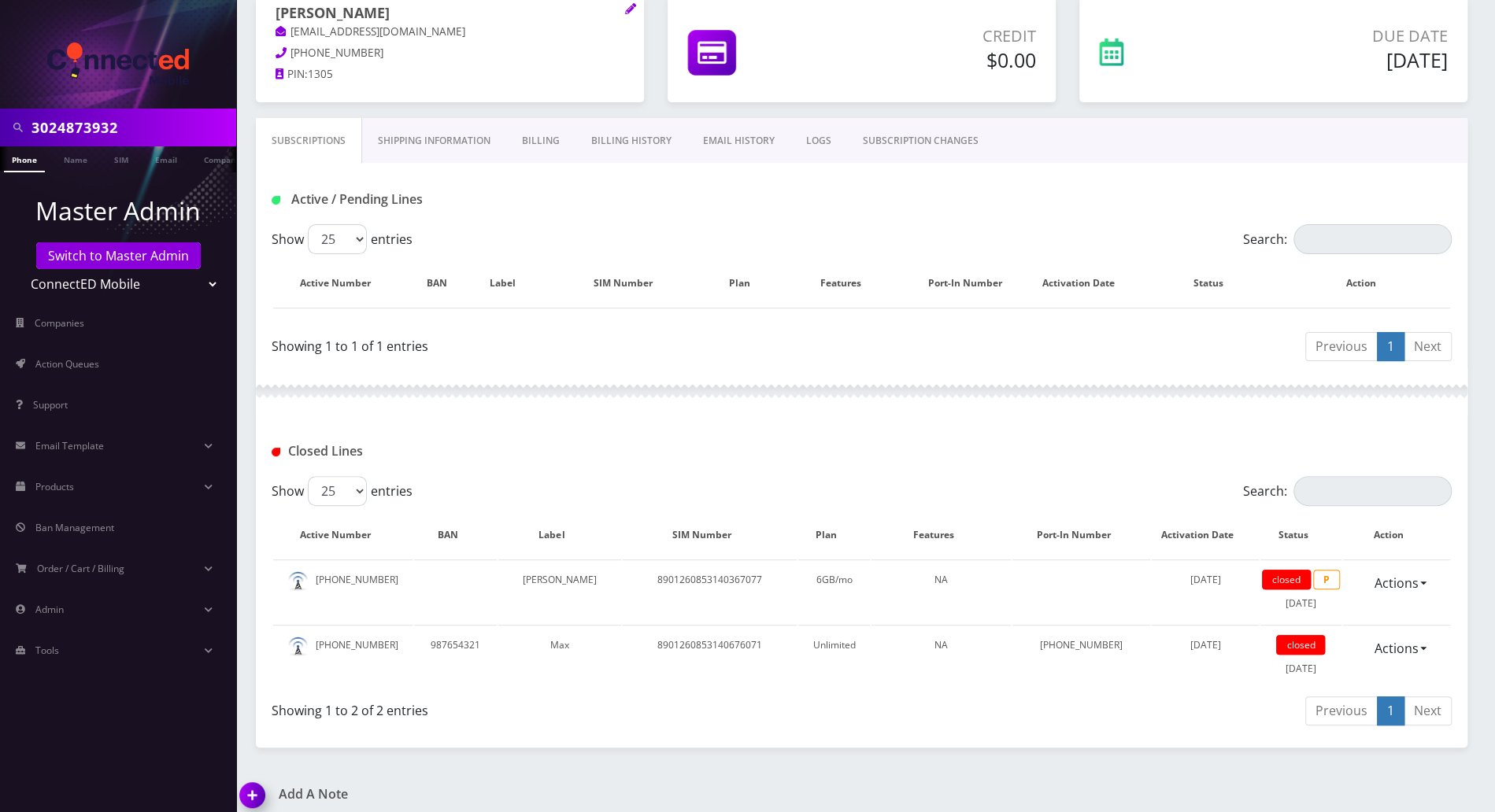
scroll to position [7, 0]
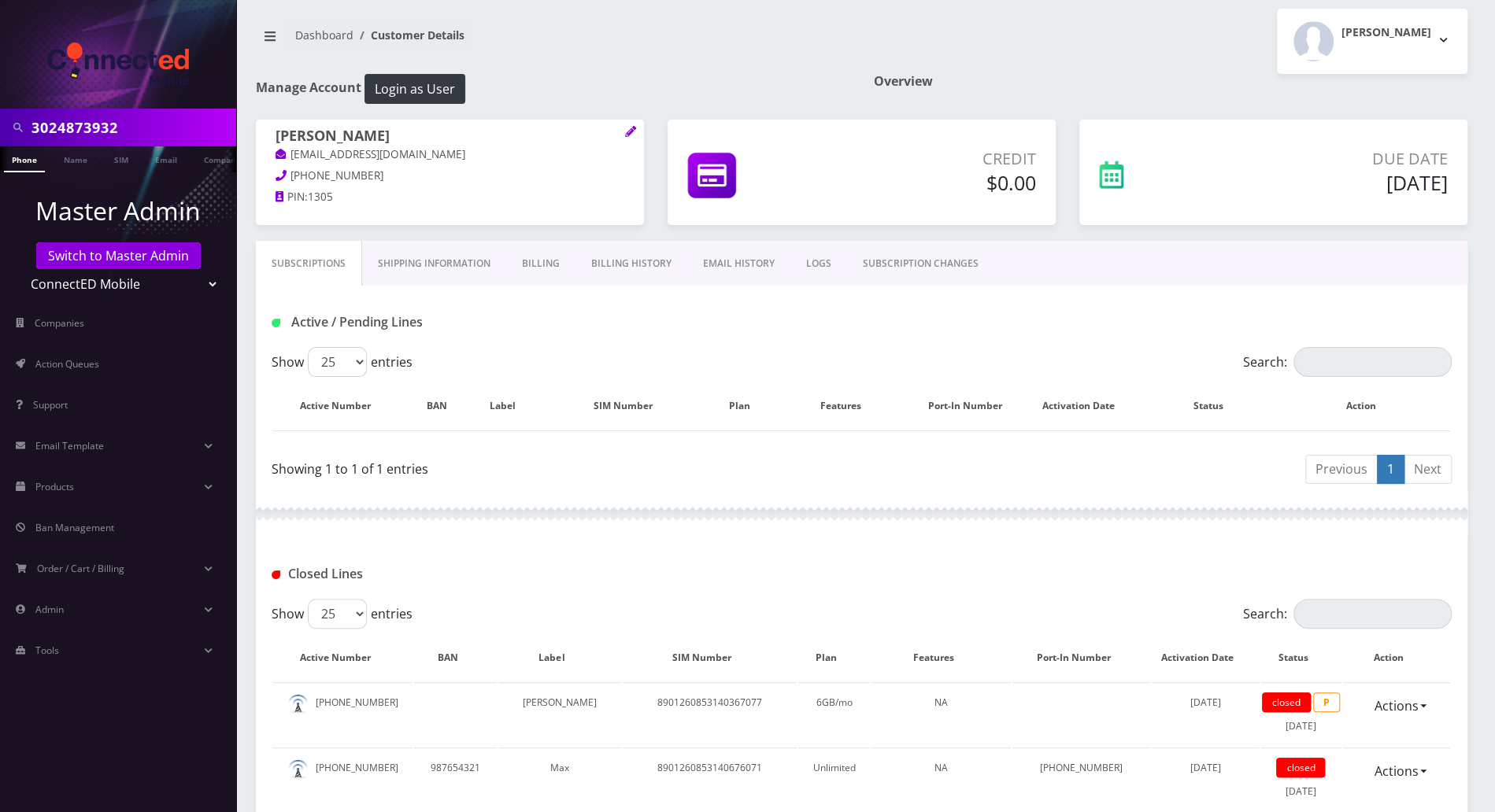
click at [533, 262] on link "Billing" at bounding box center [540, 263] width 69 height 45
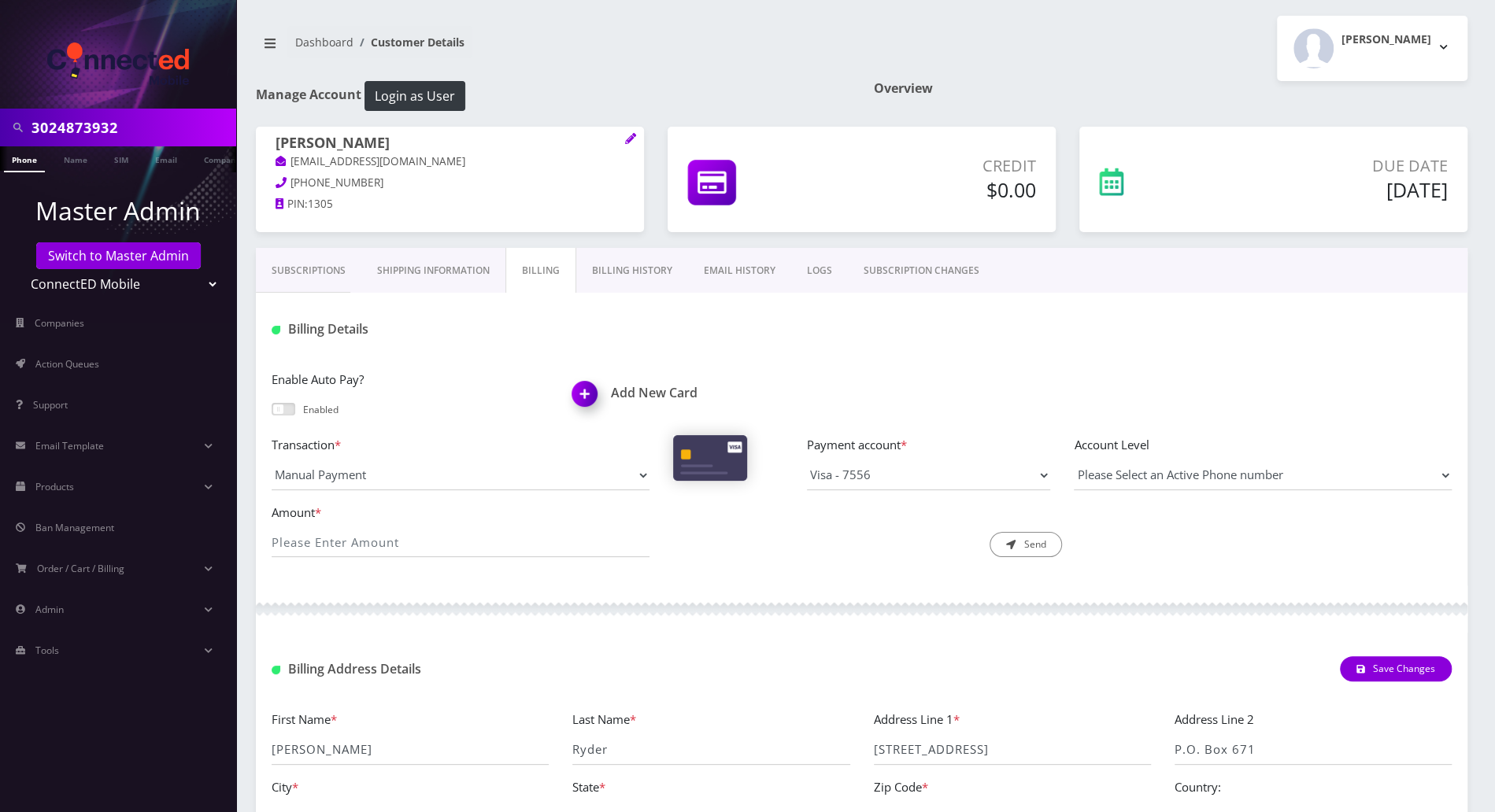
click at [311, 269] on link "Subscriptions" at bounding box center [308, 270] width 105 height 45
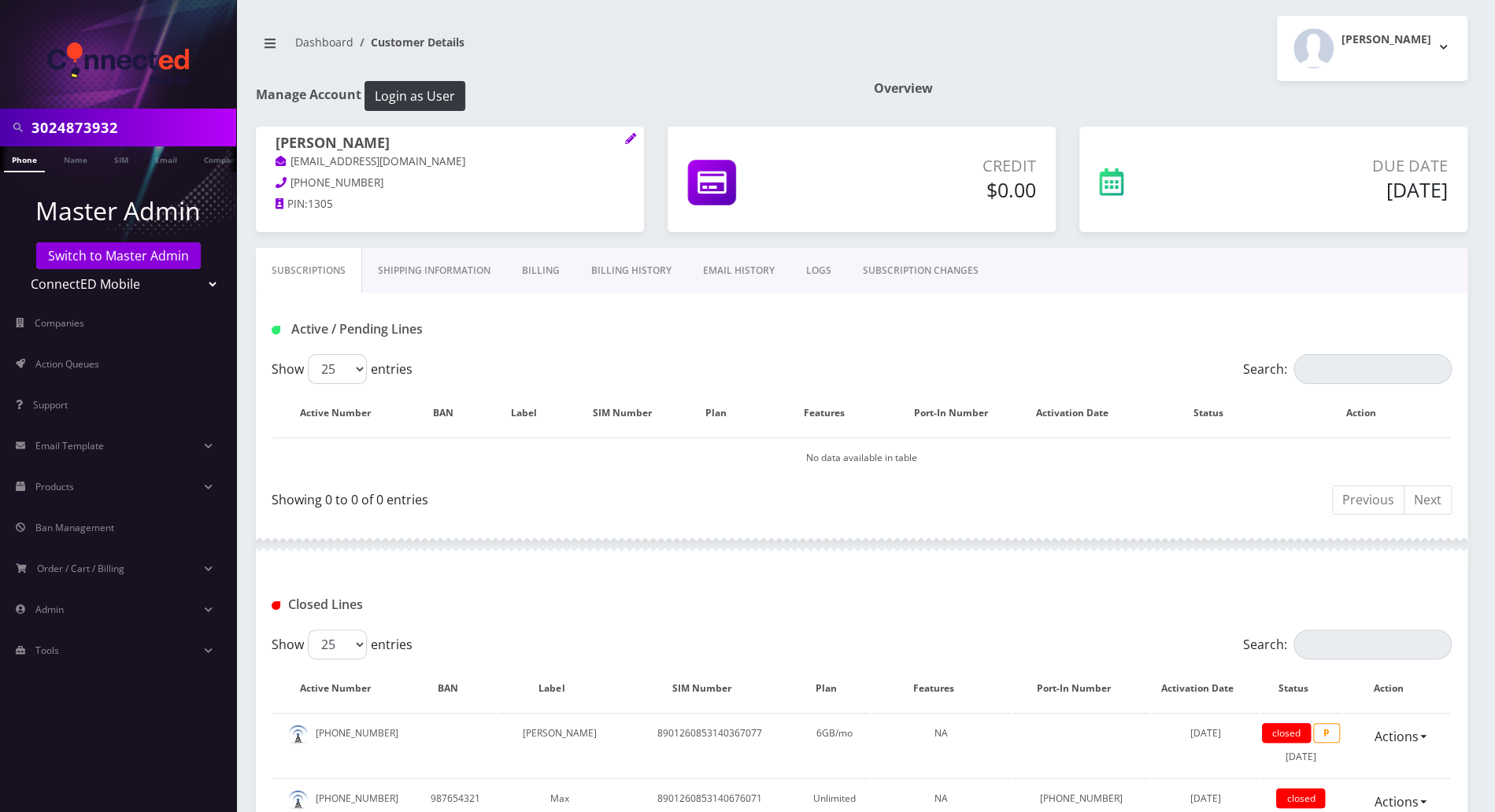
click at [702, 274] on link "EMAIL HISTORY" at bounding box center [739, 270] width 103 height 45
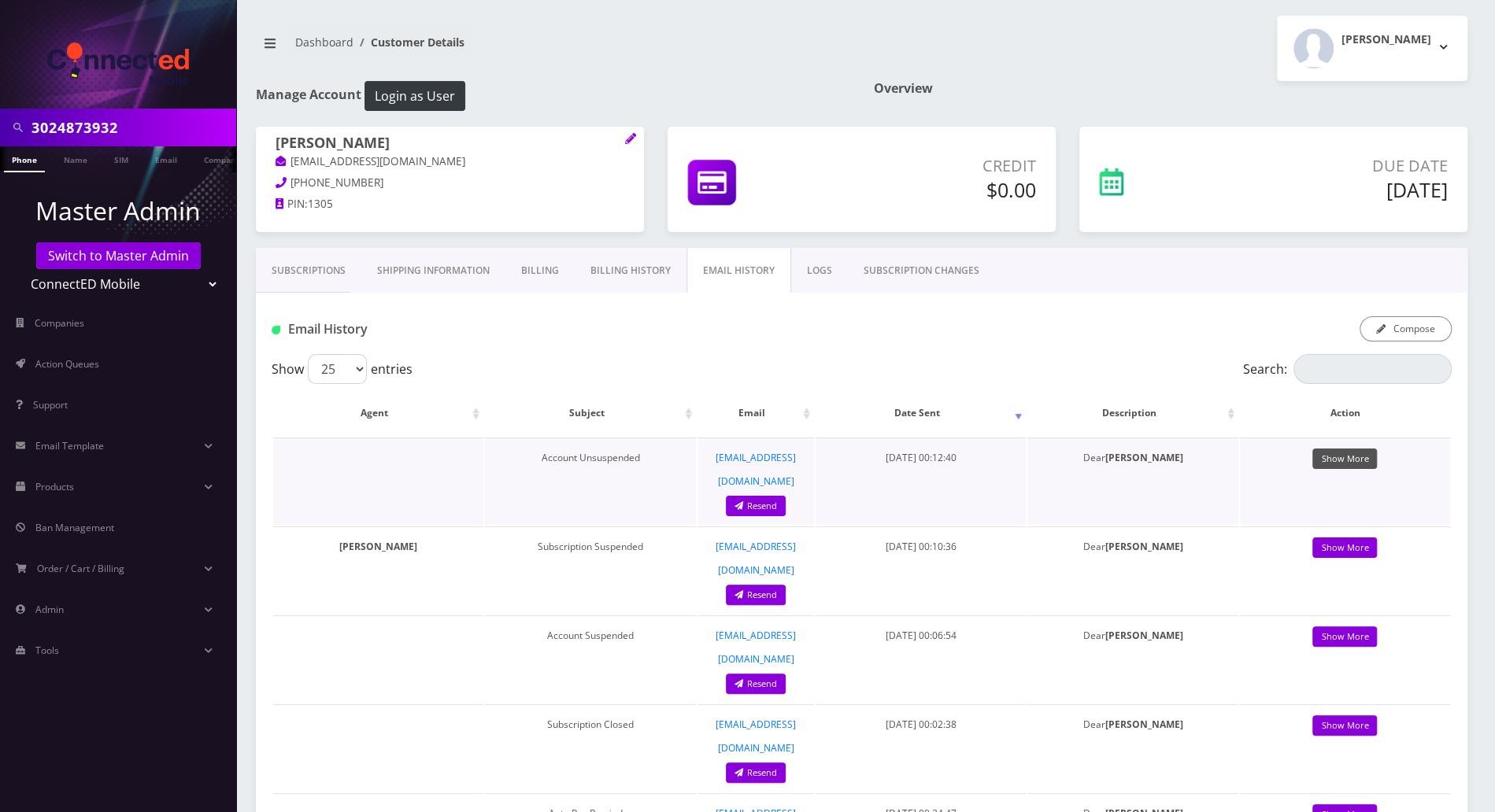
click at [1335, 459] on link "Show More" at bounding box center [1345, 459] width 65 height 21
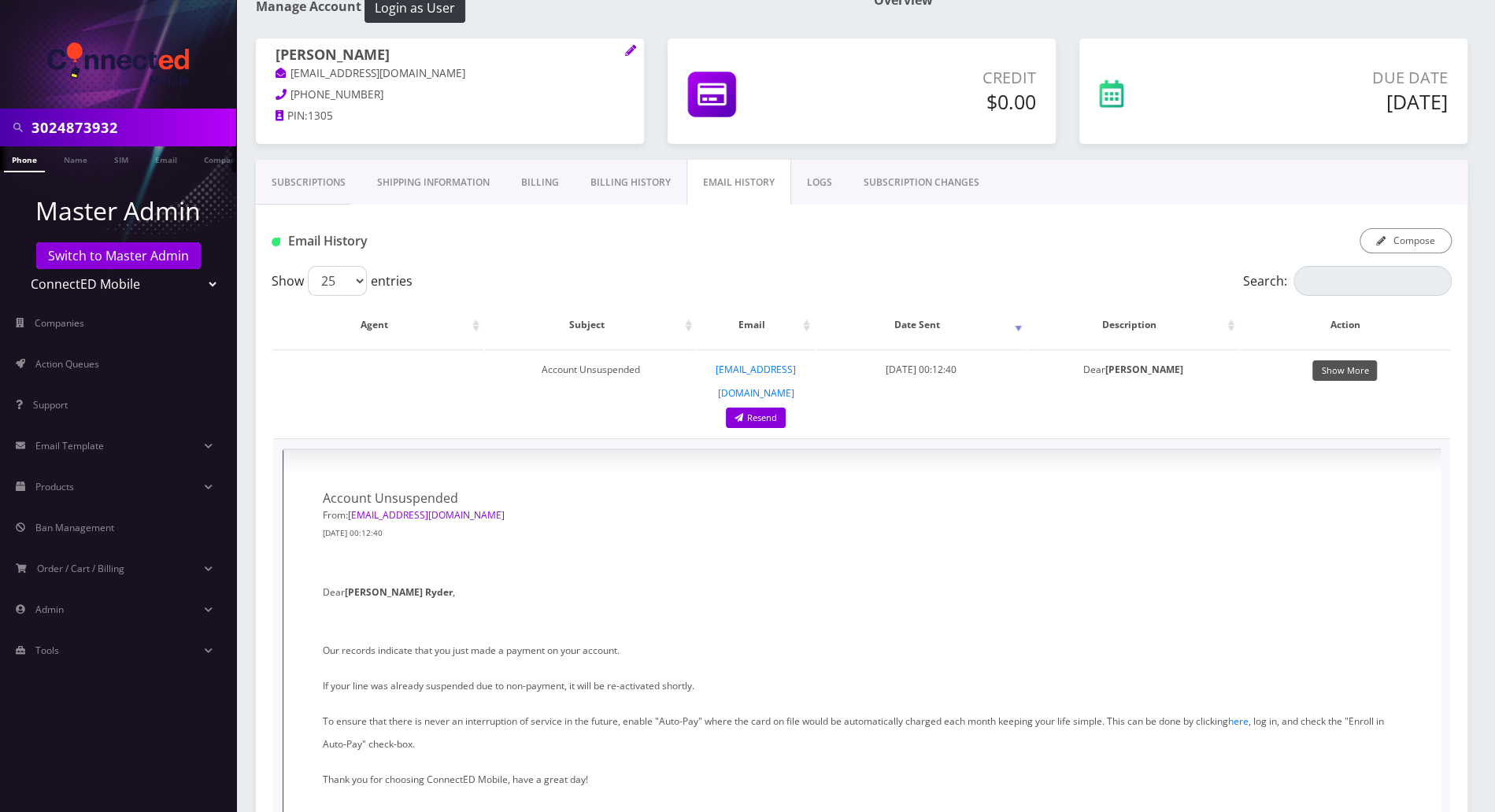
scroll to position [209, 0]
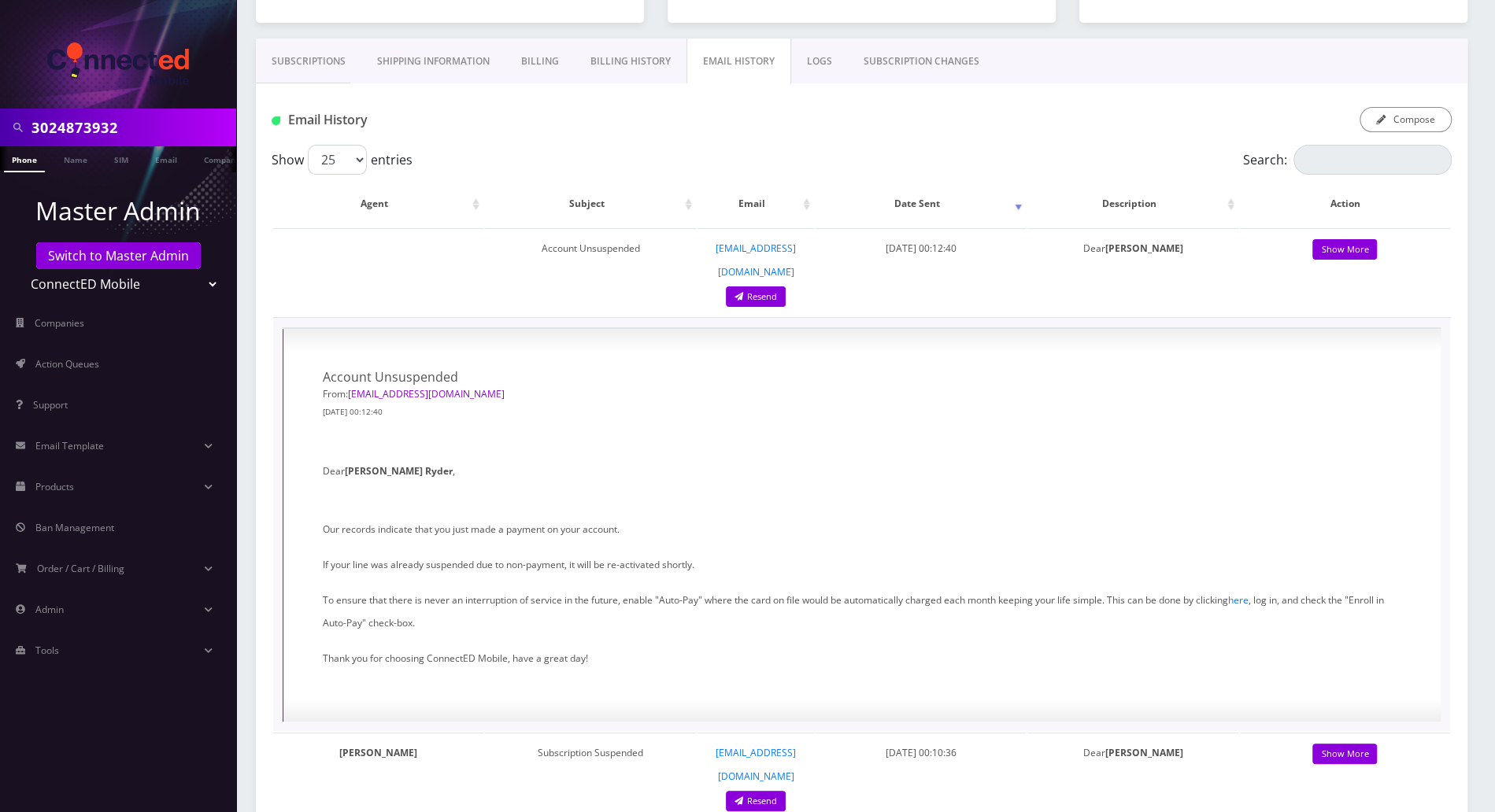
click at [1435, 419] on div "Account Unsuspended From: assist@connectedmobile.co August 30, 2025 00:12:40 De…" at bounding box center [862, 526] width 1158 height 393
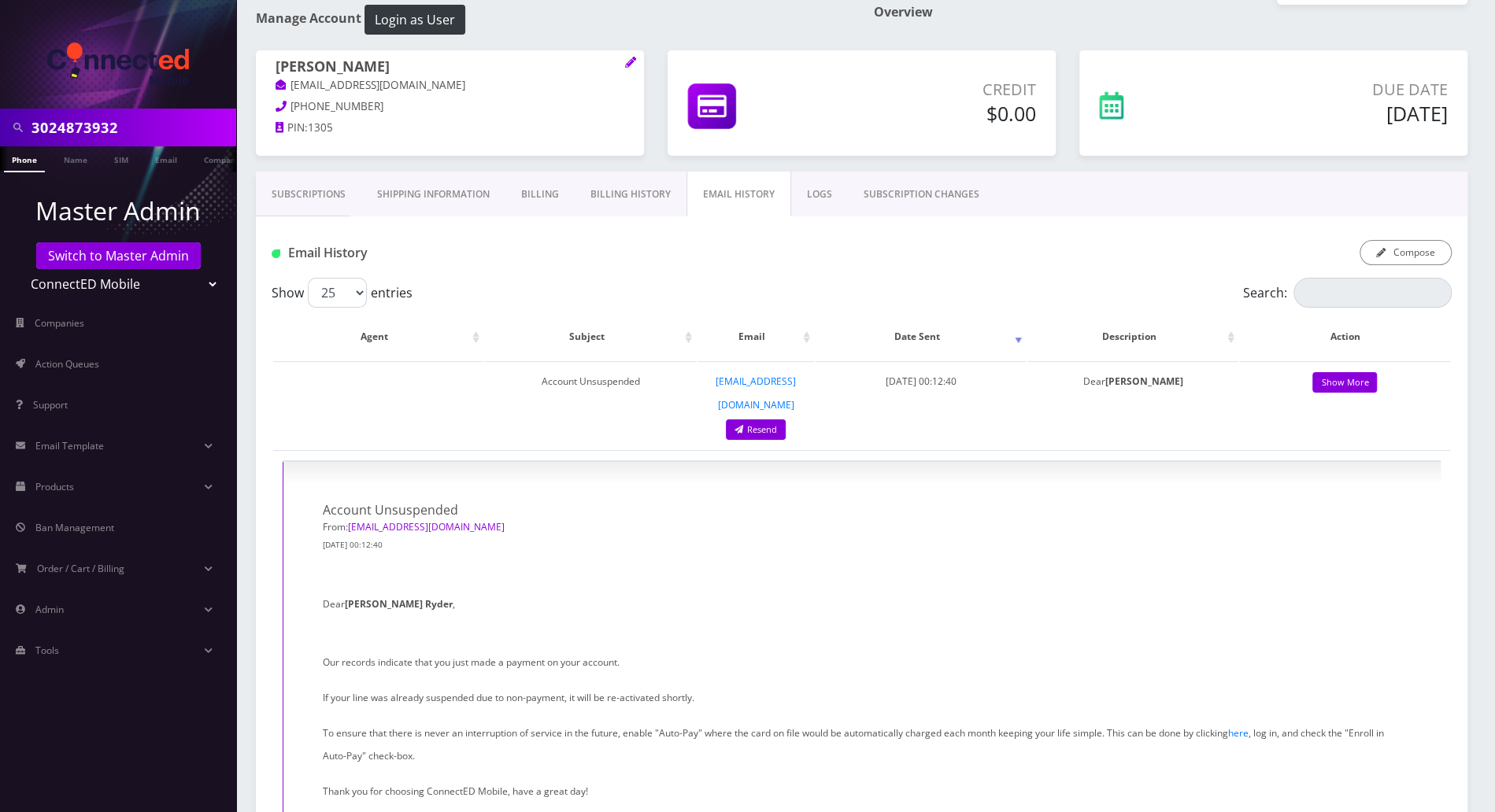
scroll to position [0, 0]
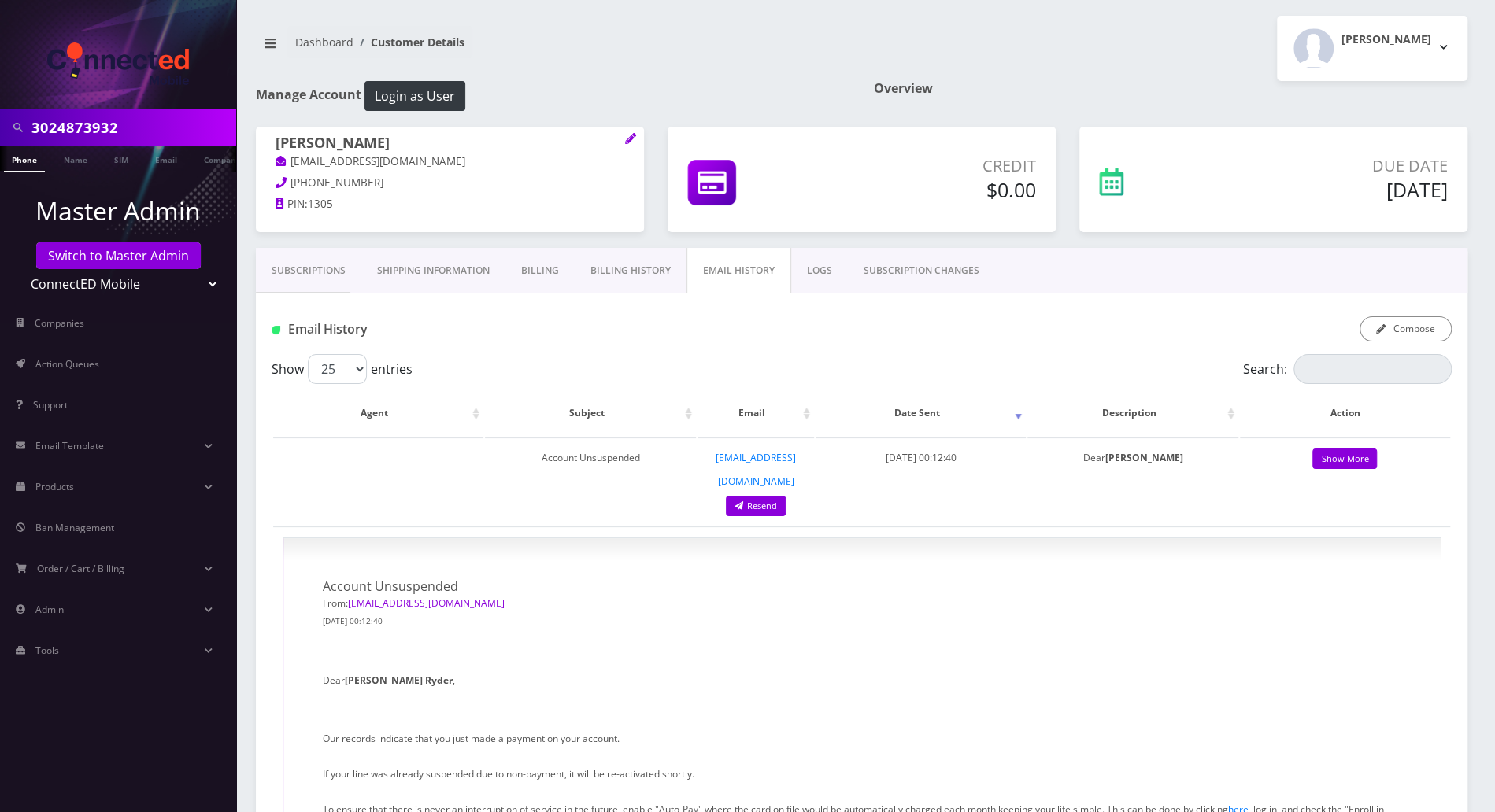
click at [23, 158] on link "Phone" at bounding box center [25, 159] width 41 height 26
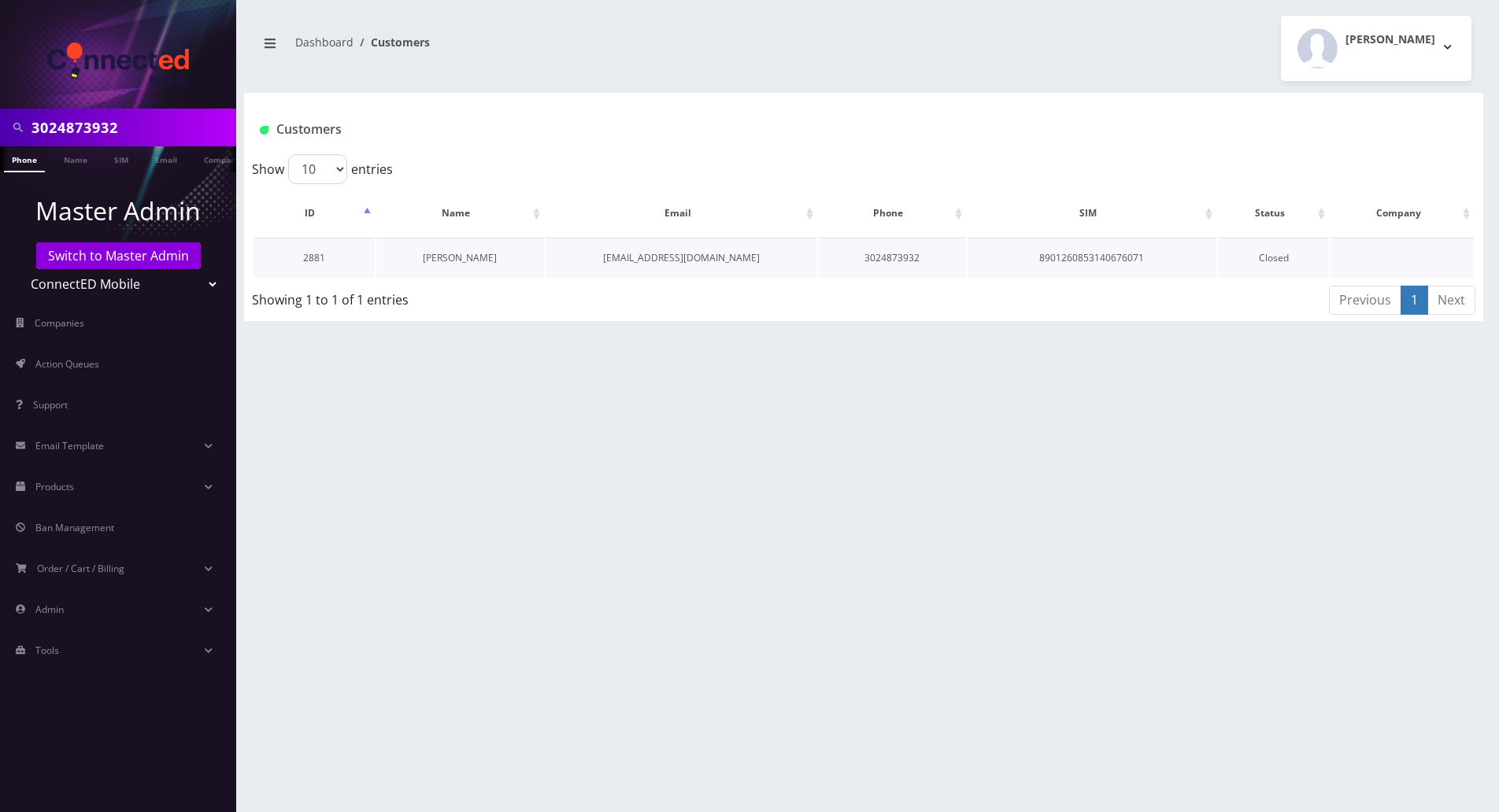
click at [434, 255] on link "[PERSON_NAME]" at bounding box center [460, 258] width 74 height 14
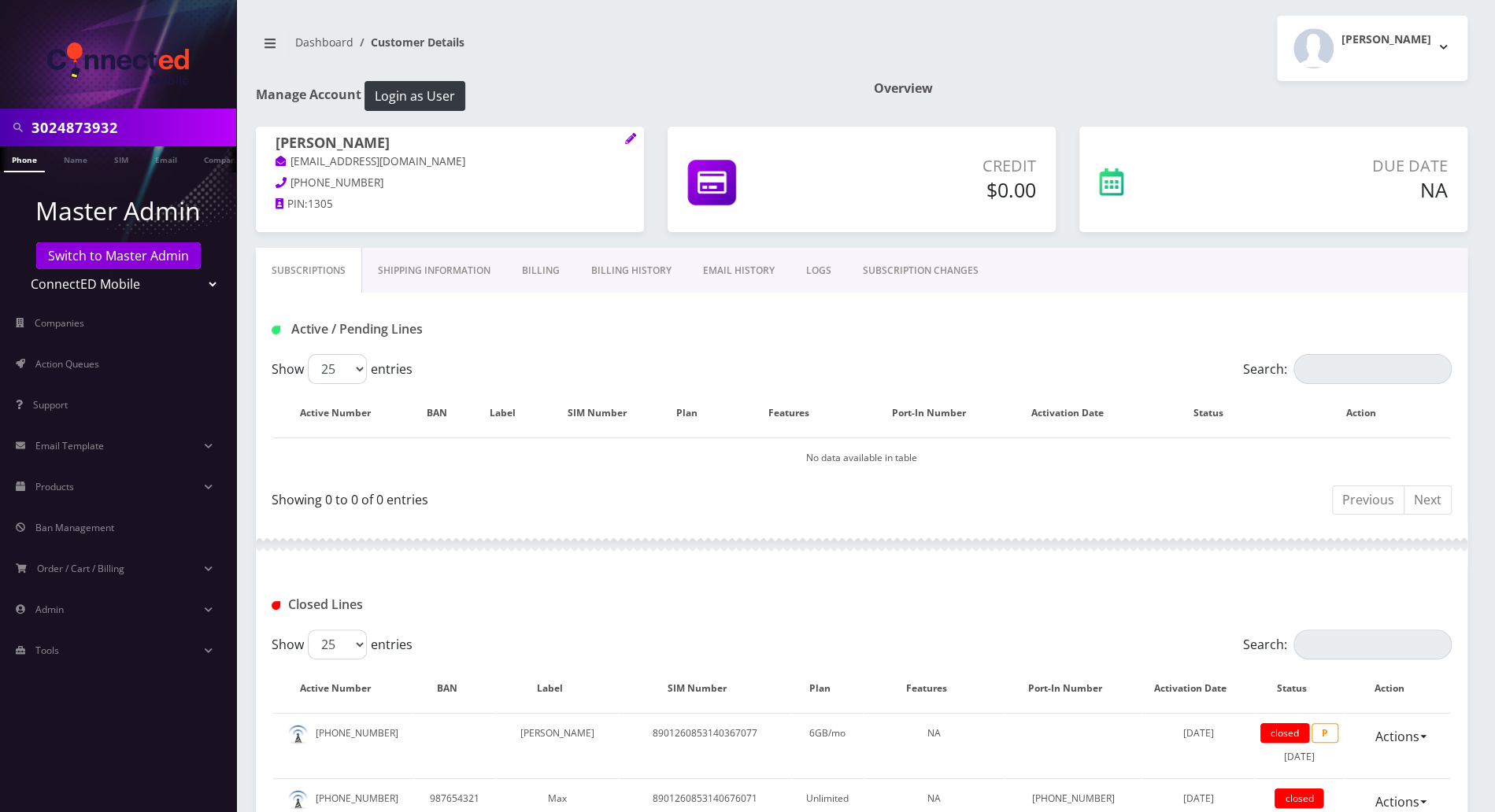
click at [739, 272] on link "EMAIL HISTORY" at bounding box center [739, 270] width 103 height 45
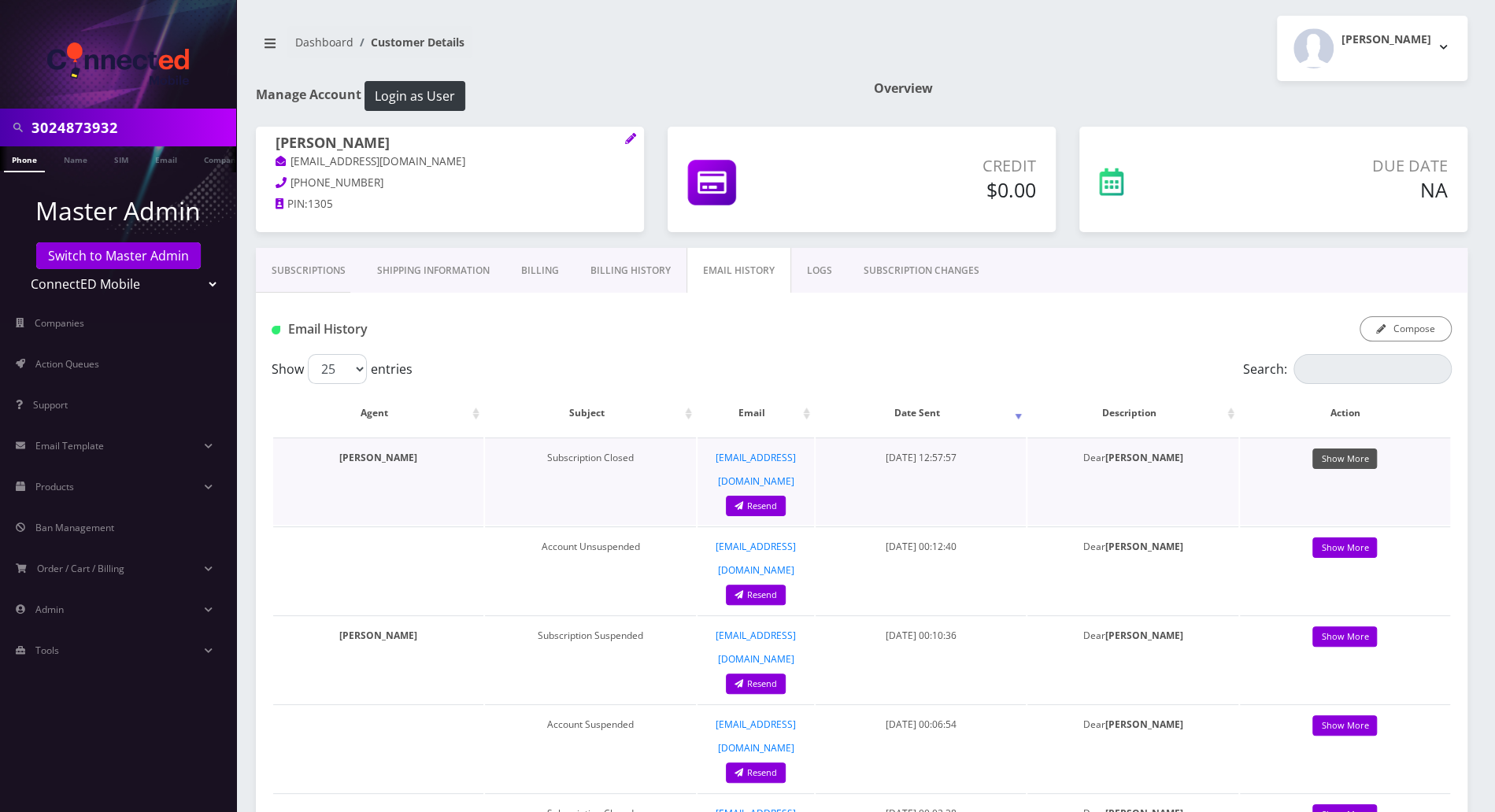
click at [1332, 463] on link "Show More" at bounding box center [1345, 459] width 65 height 21
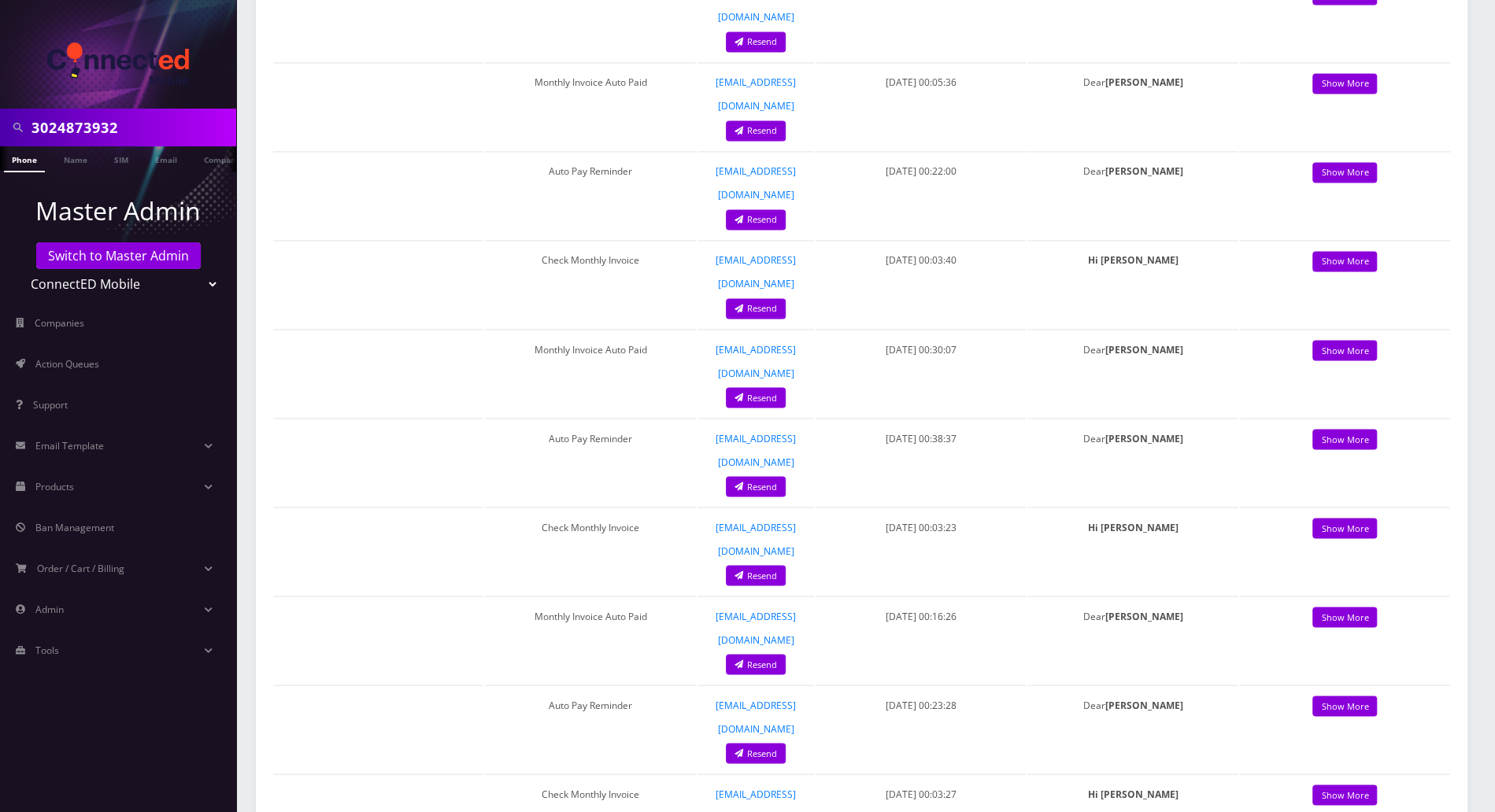
scroll to position [2204, 0]
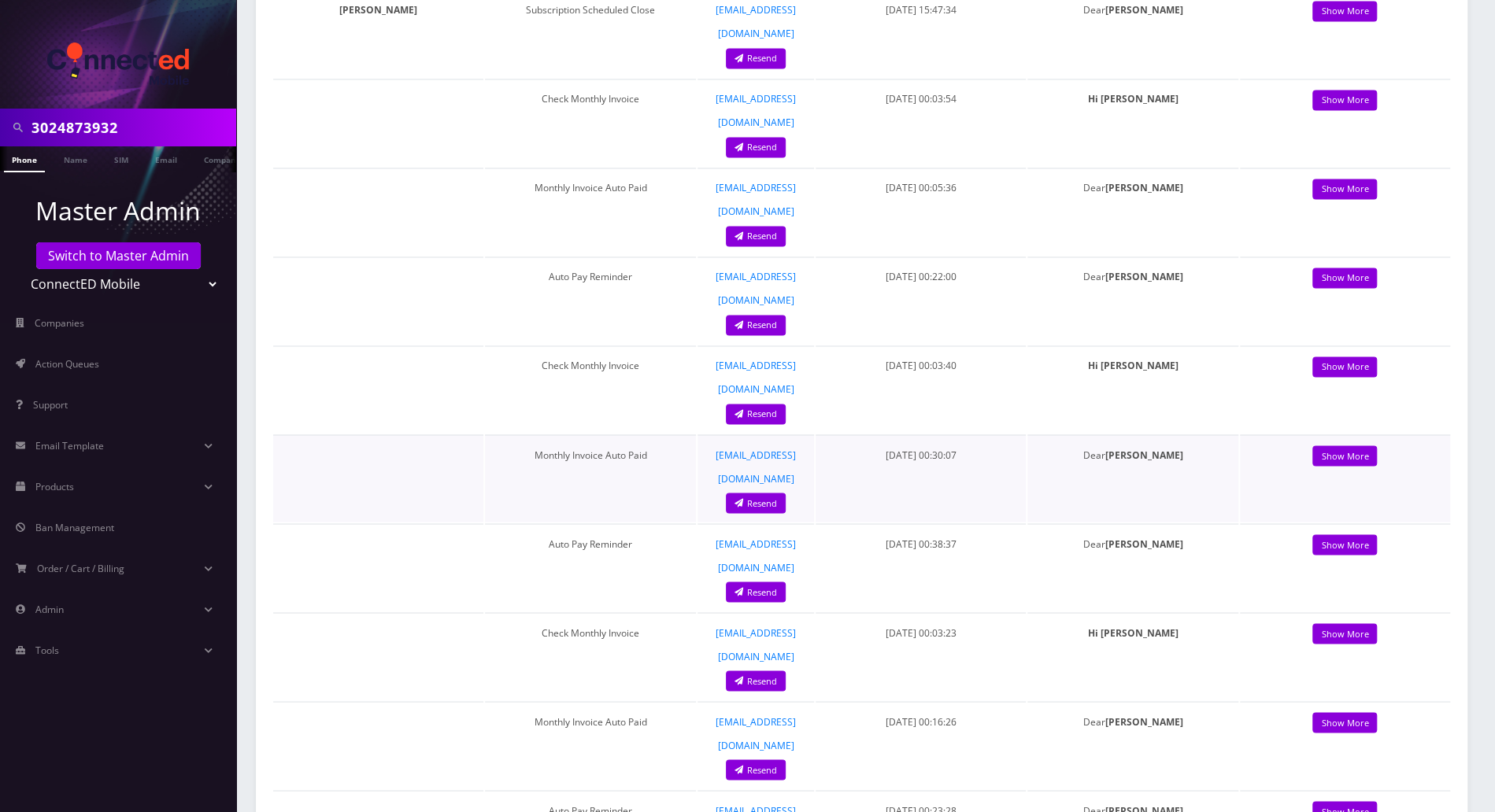
scroll to position [1783, 0]
